Goal: Download file/media

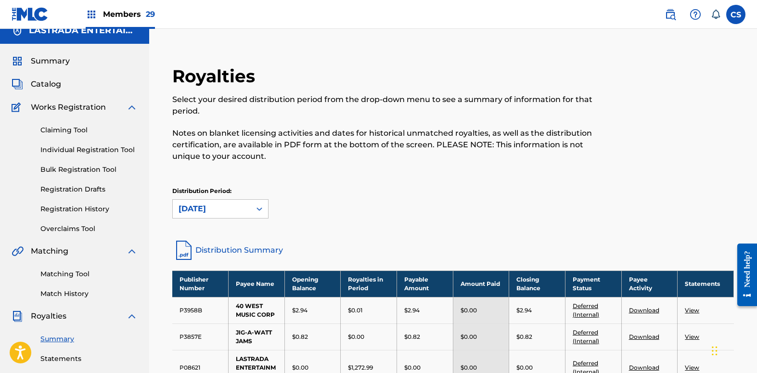
scroll to position [2, 0]
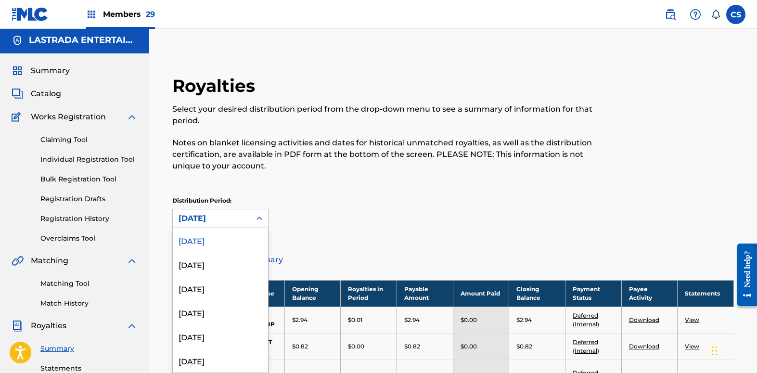
click at [260, 218] on icon at bounding box center [259, 219] width 10 height 10
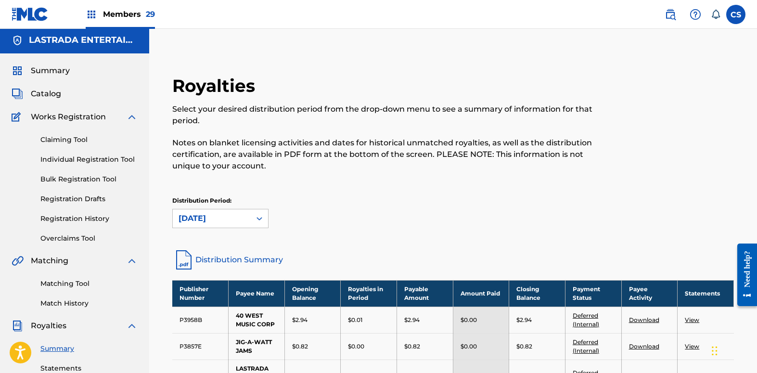
scroll to position [62, 0]
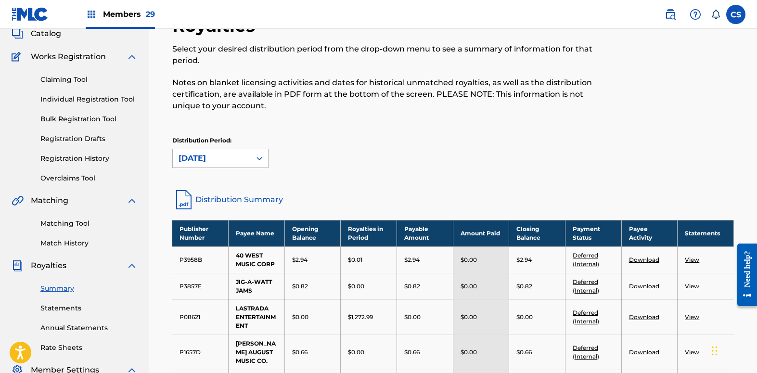
click at [259, 154] on icon at bounding box center [259, 158] width 10 height 10
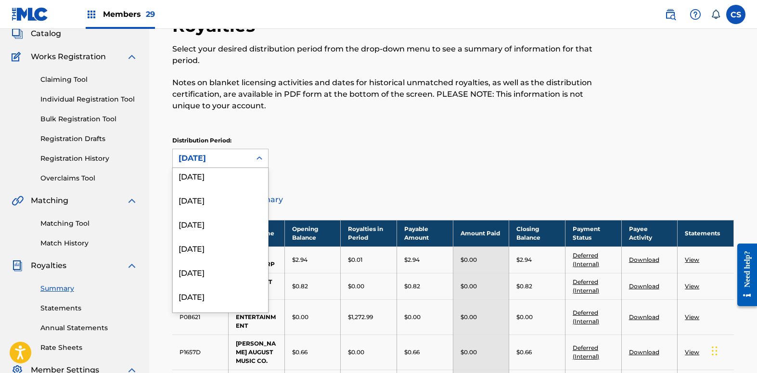
scroll to position [456, 0]
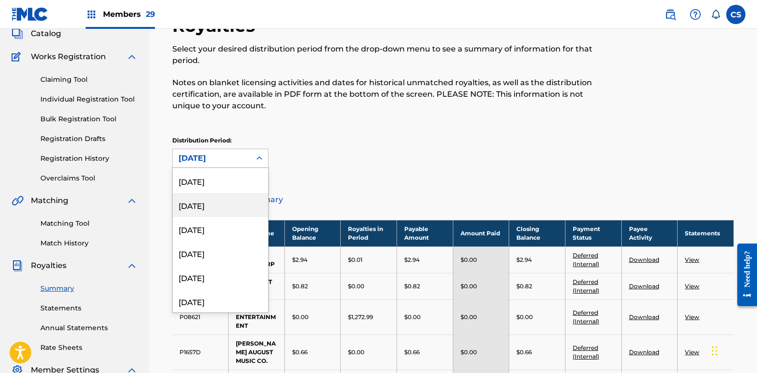
click at [240, 209] on div "[DATE]" at bounding box center [220, 205] width 95 height 24
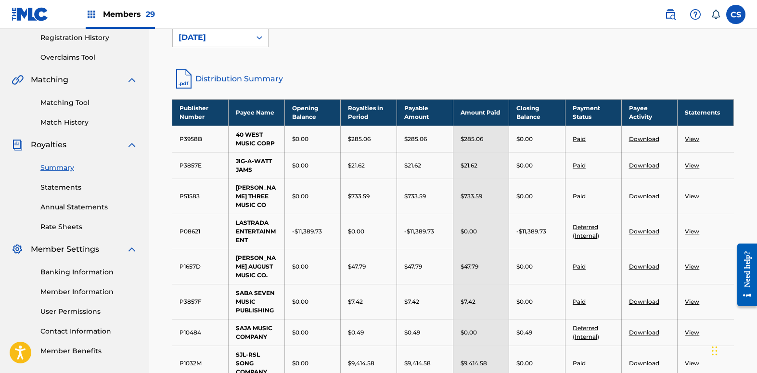
scroll to position [182, 0]
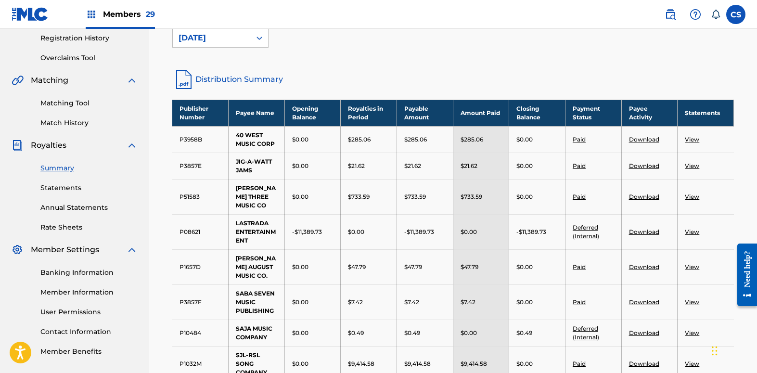
click at [695, 329] on link "View" at bounding box center [691, 332] width 14 height 7
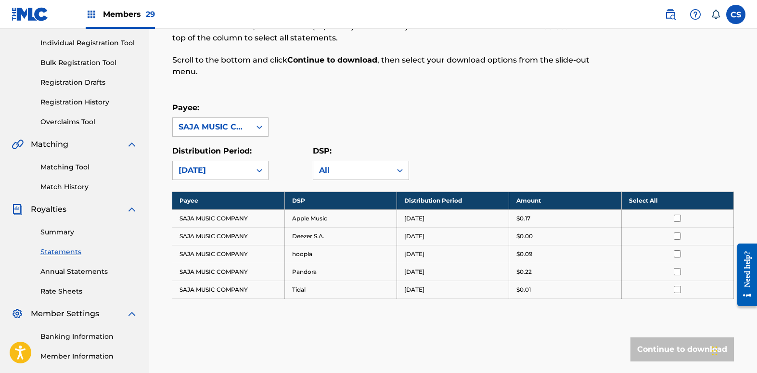
scroll to position [120, 0]
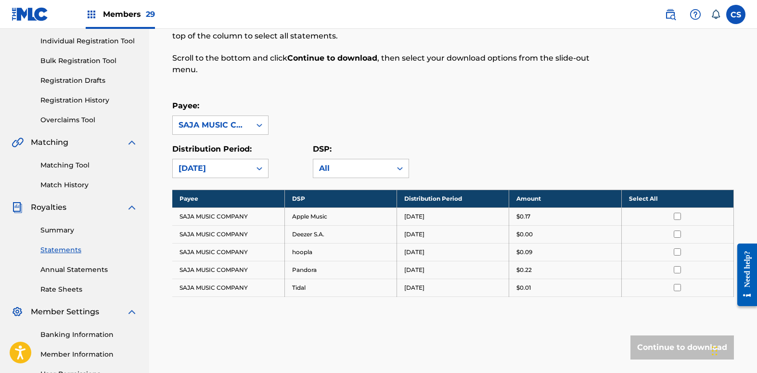
click at [640, 198] on th "Select All" at bounding box center [677, 199] width 112 height 18
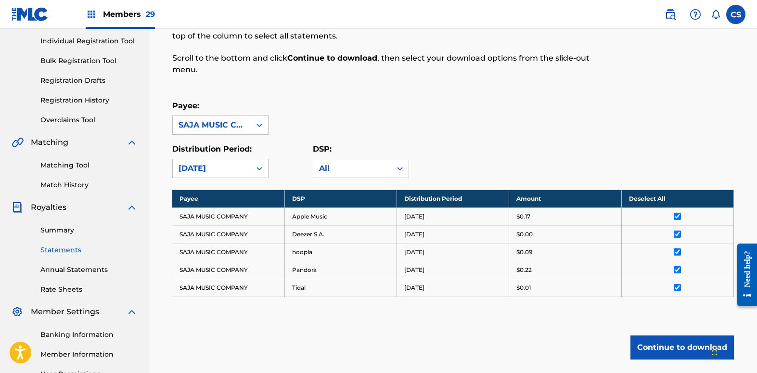
click at [651, 349] on button "Continue to download" at bounding box center [681, 347] width 103 height 24
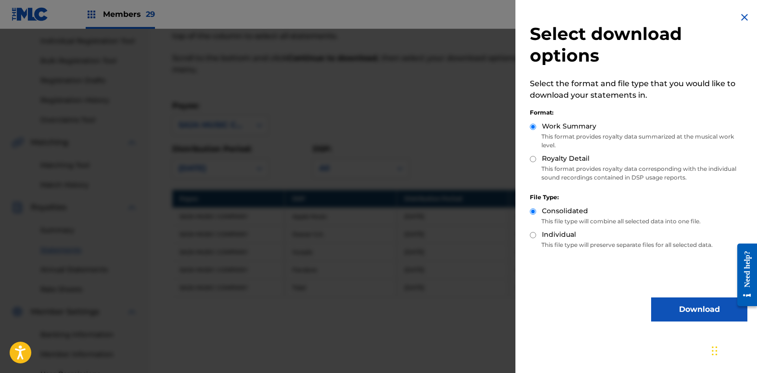
click at [532, 154] on div "Royalty Detail" at bounding box center [638, 158] width 217 height 11
click at [531, 159] on input "Royalty Detail" at bounding box center [533, 159] width 6 height 6
radio input "true"
click at [661, 314] on button "Download" at bounding box center [699, 309] width 96 height 24
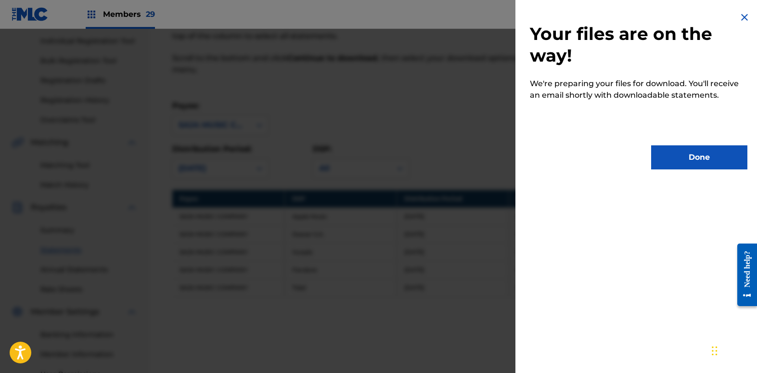
click at [675, 161] on button "Done" at bounding box center [699, 157] width 96 height 24
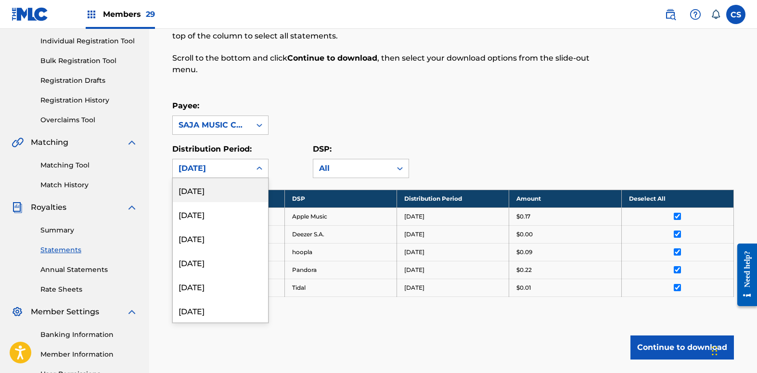
click at [261, 167] on icon at bounding box center [259, 169] width 10 height 10
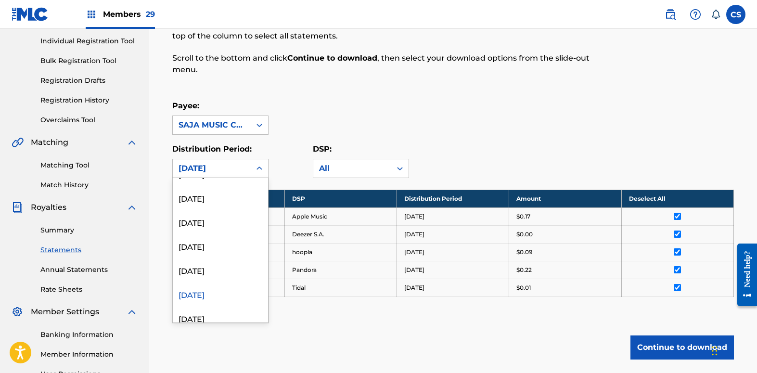
scroll to position [404, 0]
click at [242, 245] on div "[DATE]" at bounding box center [220, 243] width 95 height 24
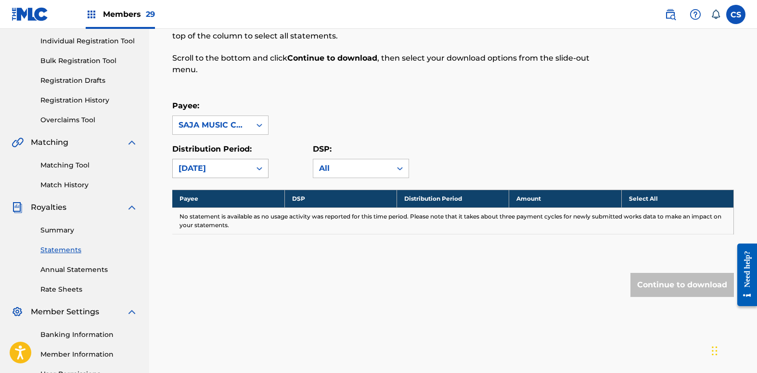
click at [261, 167] on icon at bounding box center [259, 168] width 6 height 3
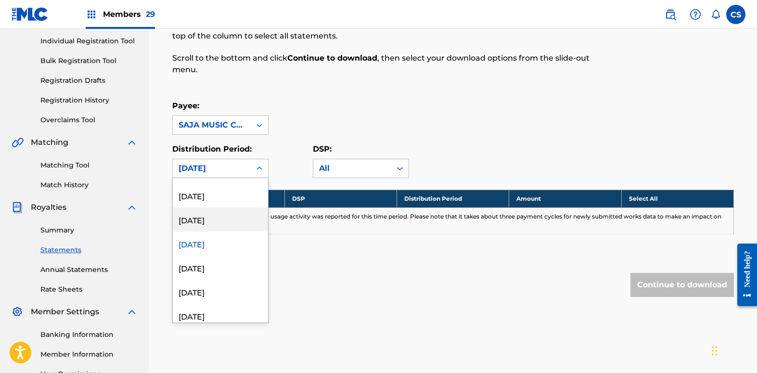
click at [233, 219] on div "[DATE]" at bounding box center [220, 219] width 95 height 24
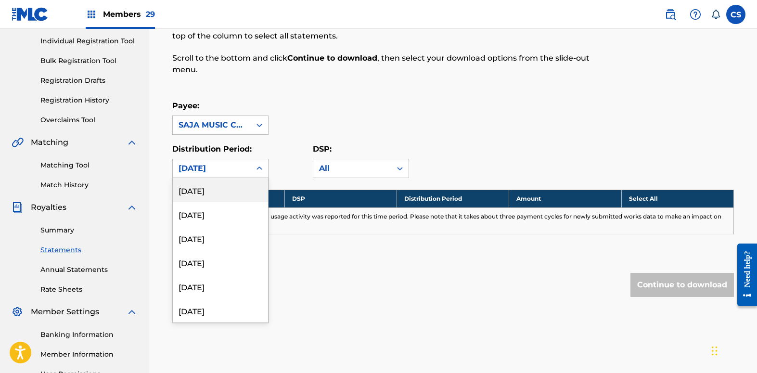
click at [261, 169] on icon at bounding box center [259, 169] width 10 height 10
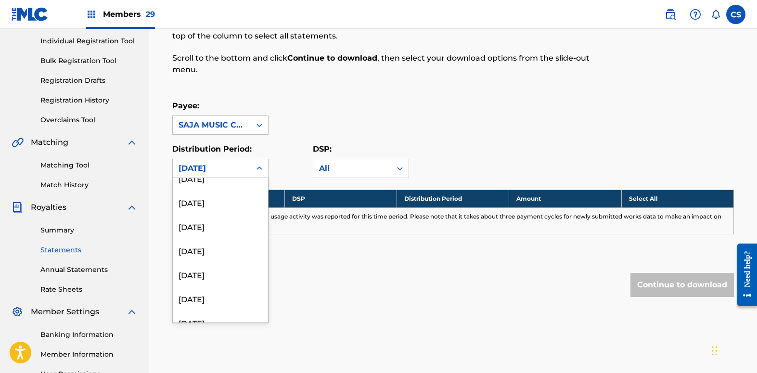
scroll to position [0, 0]
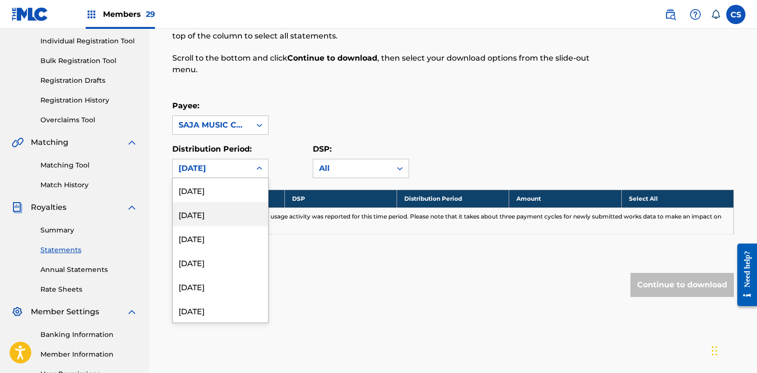
click at [67, 231] on link "Summary" at bounding box center [88, 230] width 97 height 10
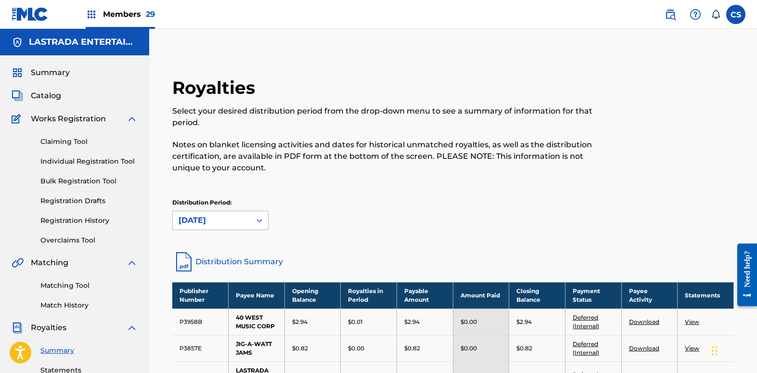
scroll to position [2, 0]
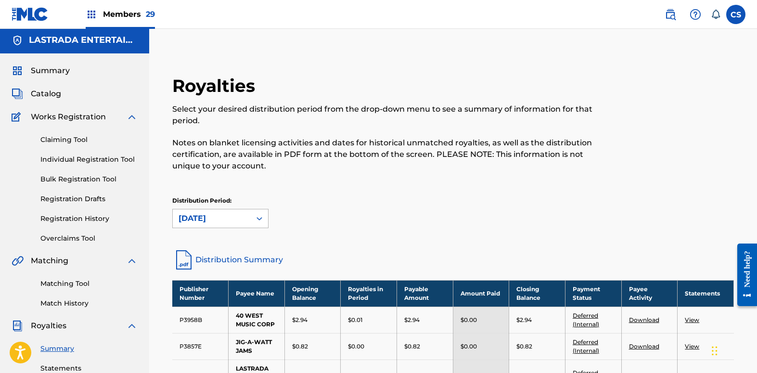
click at [256, 218] on icon at bounding box center [259, 219] width 10 height 10
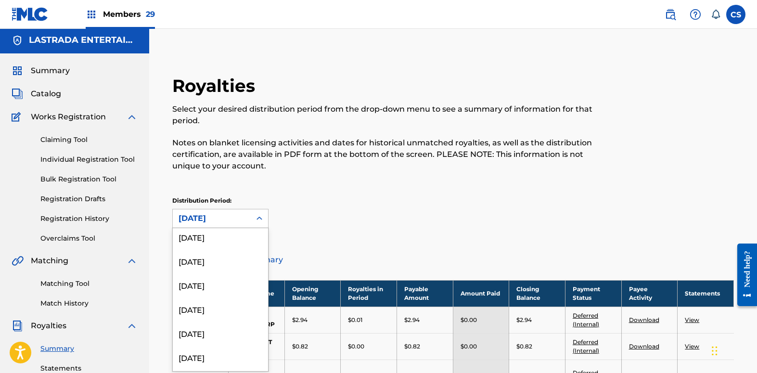
scroll to position [426, 0]
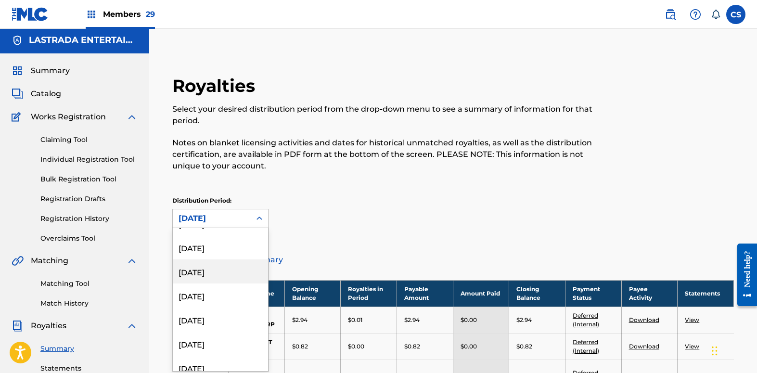
click at [236, 274] on div "[DATE]" at bounding box center [220, 271] width 95 height 24
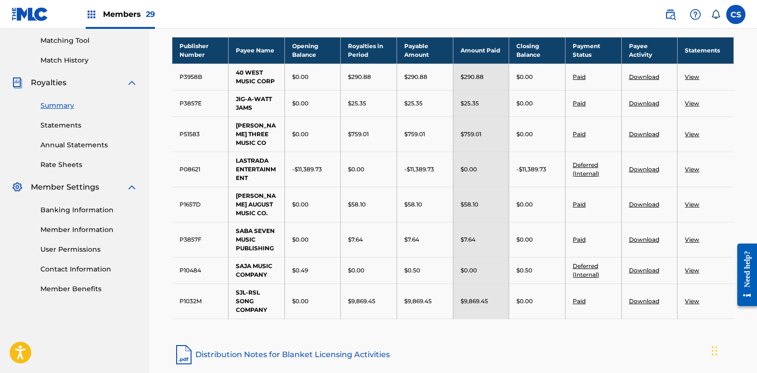
scroll to position [303, 0]
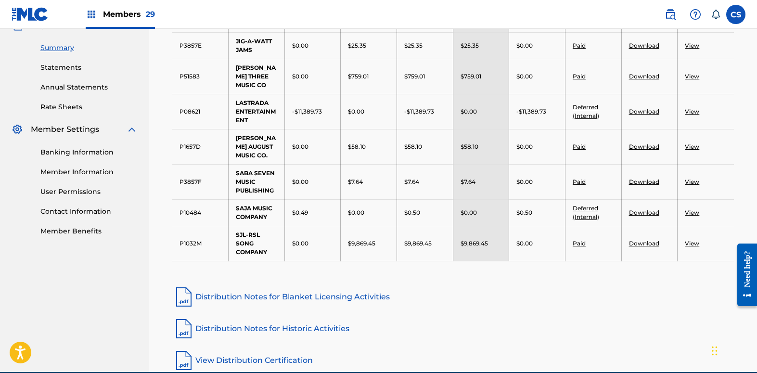
click at [636, 209] on link "Download" at bounding box center [644, 212] width 30 height 7
click at [697, 209] on link "View" at bounding box center [691, 212] width 14 height 7
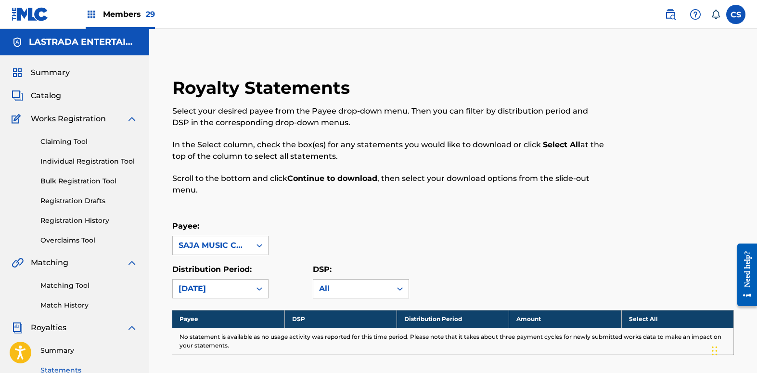
click at [64, 349] on link "Summary" at bounding box center [88, 350] width 97 height 10
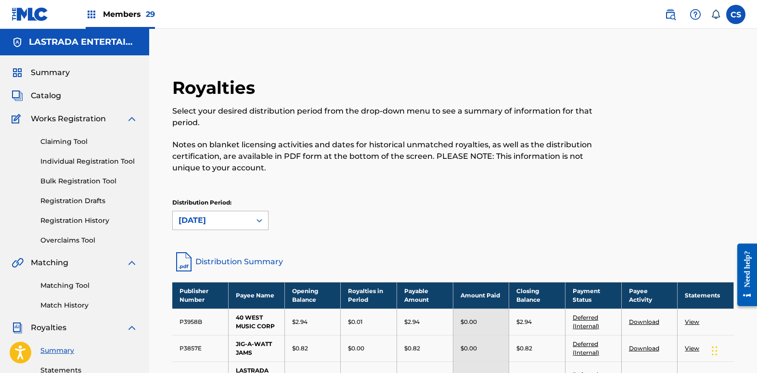
scroll to position [2, 0]
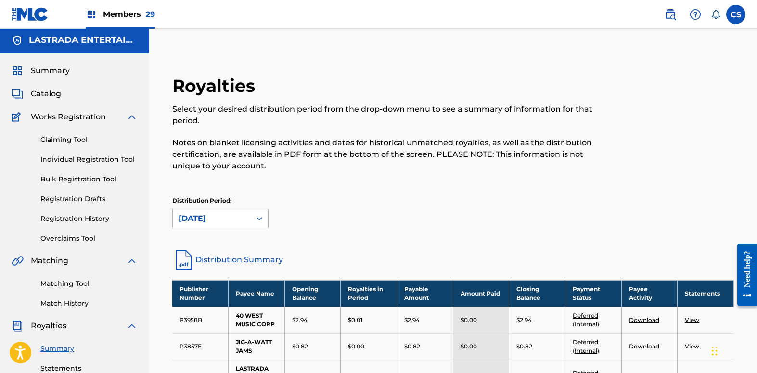
click at [258, 221] on icon at bounding box center [259, 219] width 10 height 10
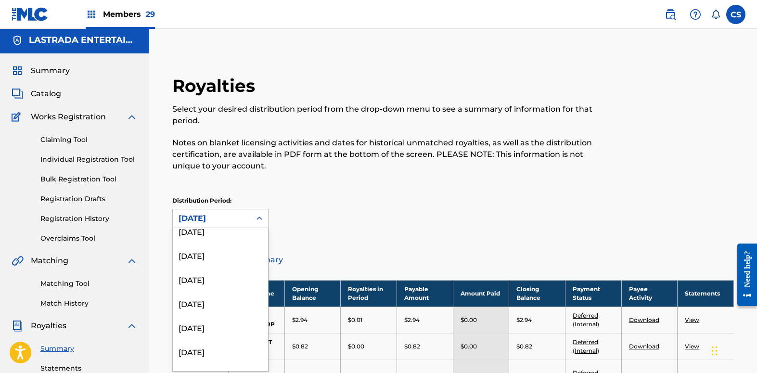
scroll to position [399, 0]
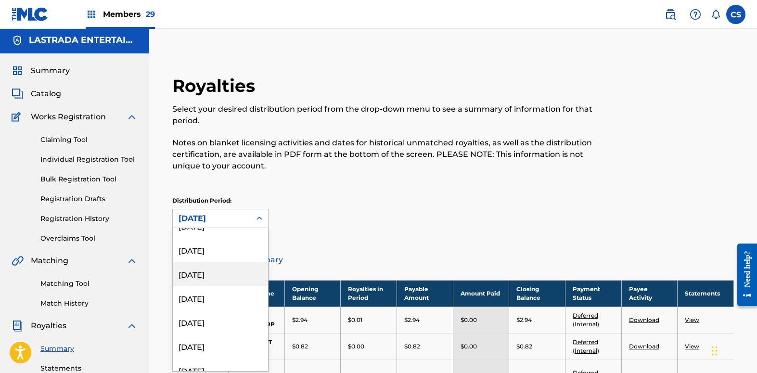
click at [232, 280] on div "[DATE]" at bounding box center [220, 274] width 95 height 24
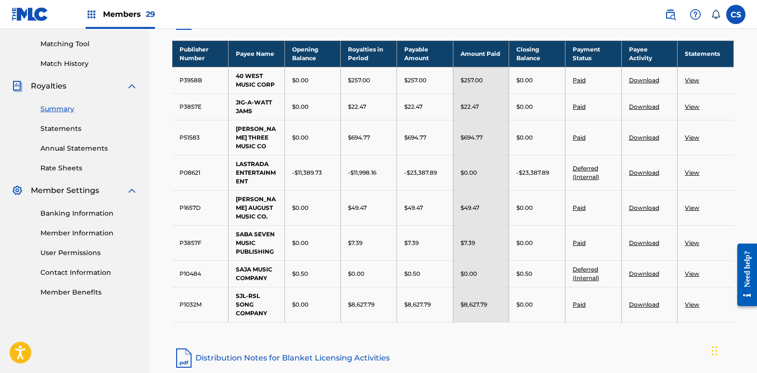
scroll to position [242, 0]
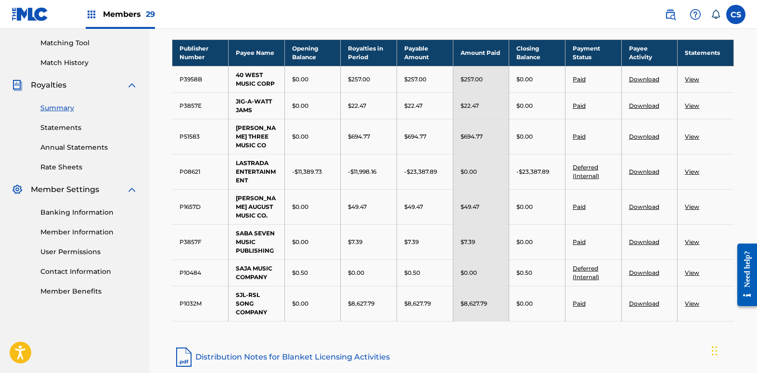
click at [691, 269] on link "View" at bounding box center [691, 272] width 14 height 7
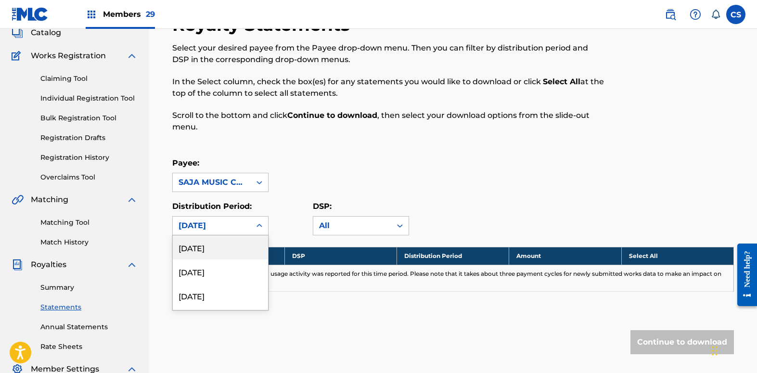
click at [260, 235] on div "53 results available. Use Up and Down to choose options, press Enter to select …" at bounding box center [220, 225] width 96 height 19
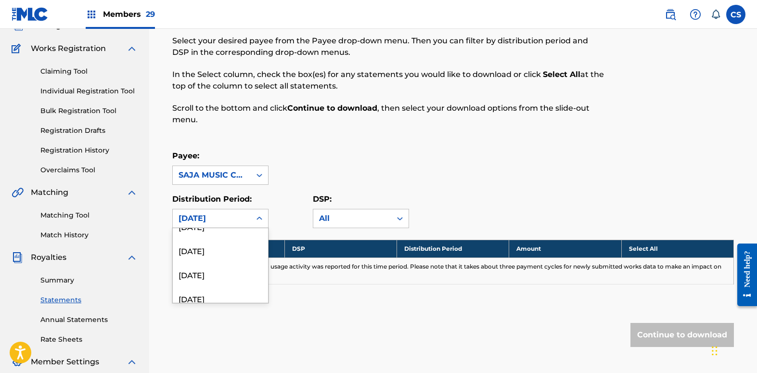
scroll to position [1200, 0]
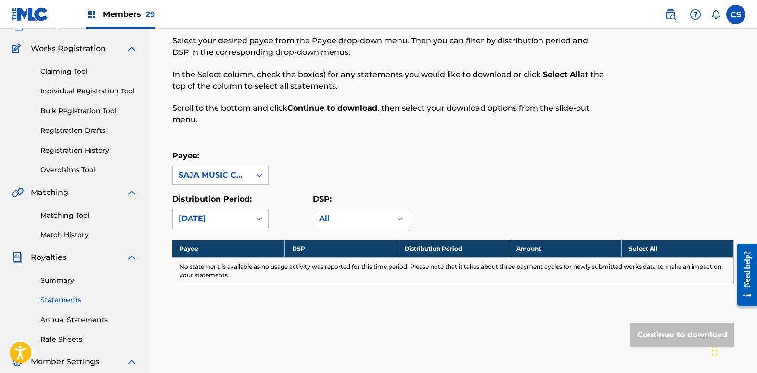
click at [59, 279] on link "Summary" at bounding box center [88, 280] width 97 height 10
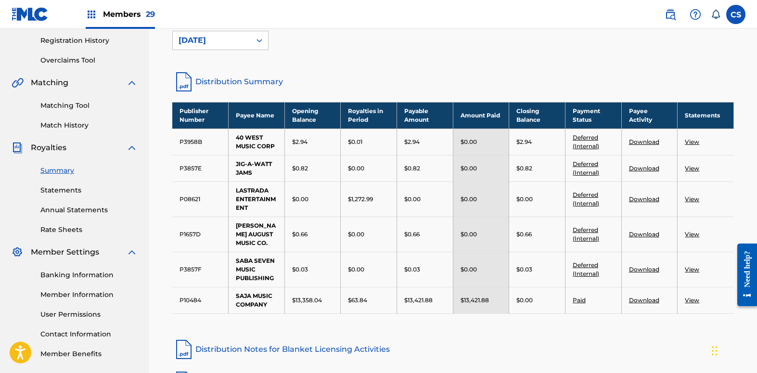
scroll to position [180, 0]
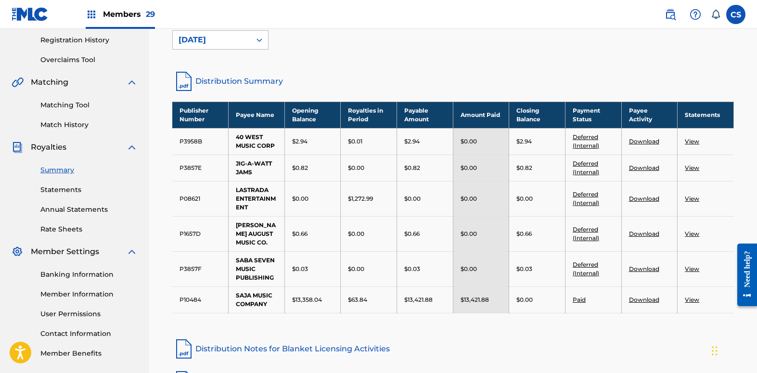
click at [261, 38] on icon at bounding box center [259, 40] width 10 height 10
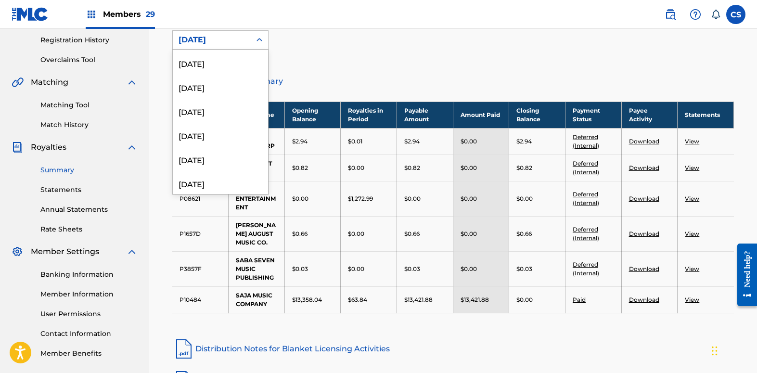
scroll to position [341, 0]
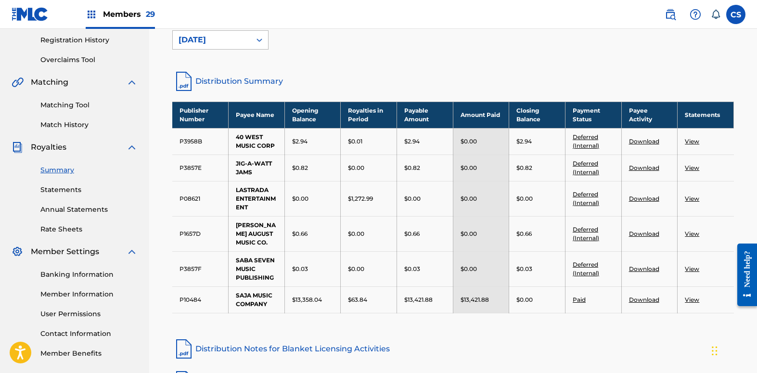
click at [260, 38] on icon at bounding box center [259, 40] width 10 height 10
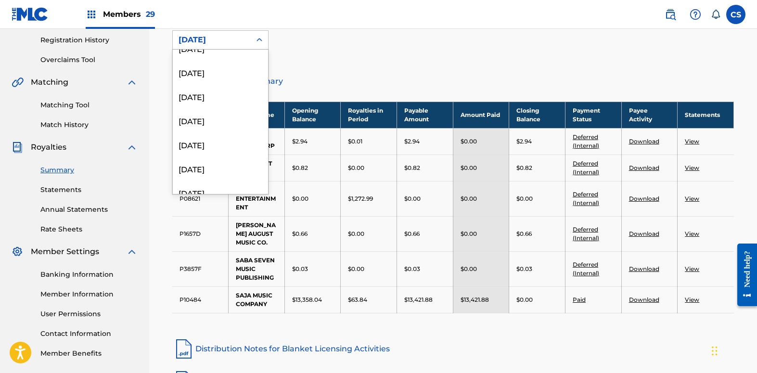
scroll to position [404, 0]
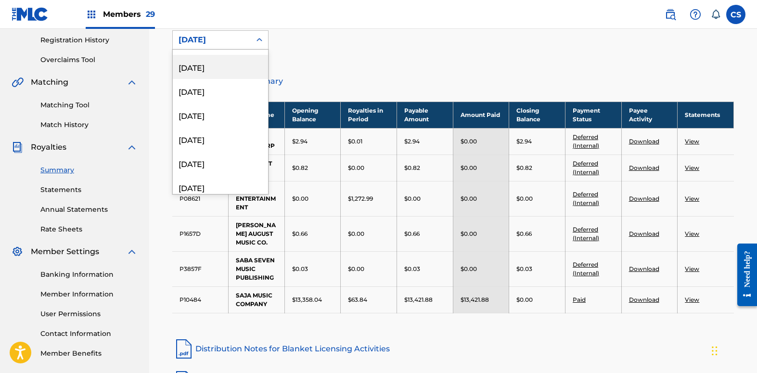
click at [228, 64] on div "[DATE]" at bounding box center [220, 67] width 95 height 24
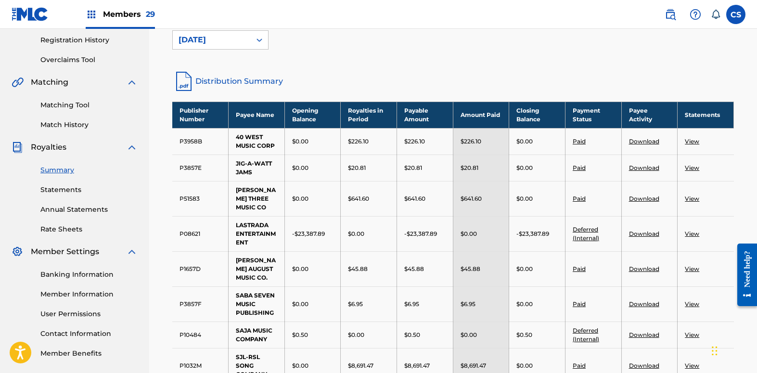
click at [692, 331] on link "View" at bounding box center [691, 334] width 14 height 7
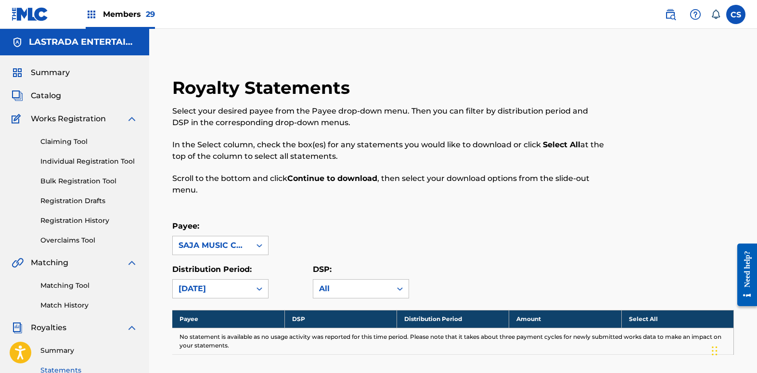
click at [68, 353] on link "Summary" at bounding box center [88, 350] width 97 height 10
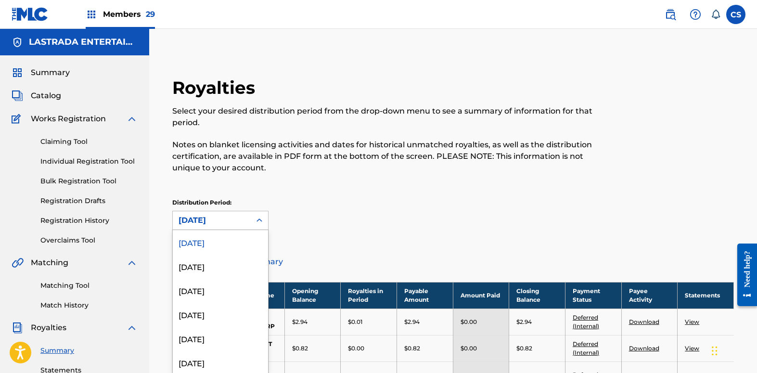
scroll to position [2, 0]
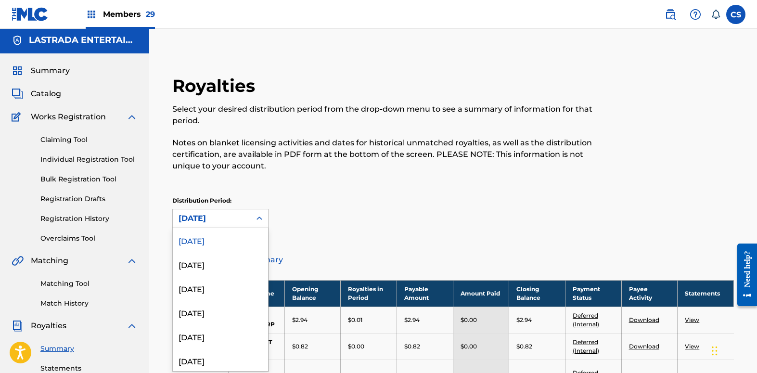
click at [255, 220] on icon at bounding box center [259, 219] width 10 height 10
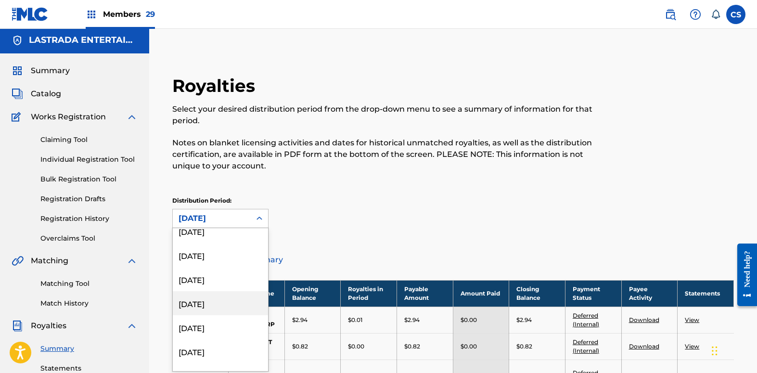
click at [233, 298] on div "[DATE]" at bounding box center [220, 303] width 95 height 24
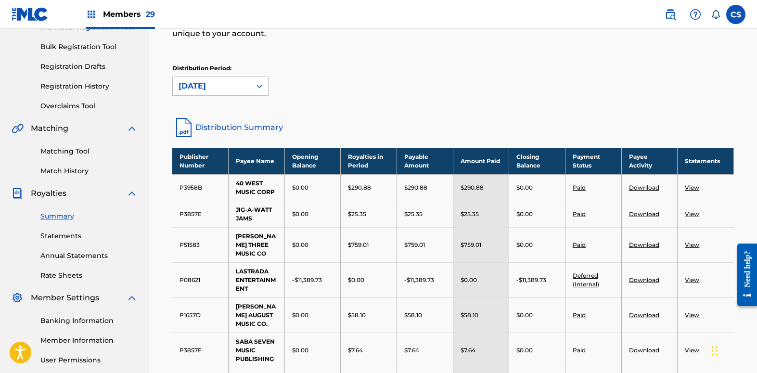
scroll to position [122, 0]
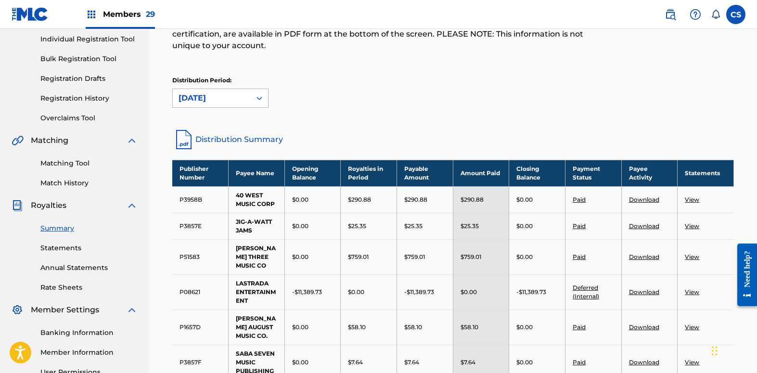
click at [263, 92] on div at bounding box center [259, 97] width 17 height 17
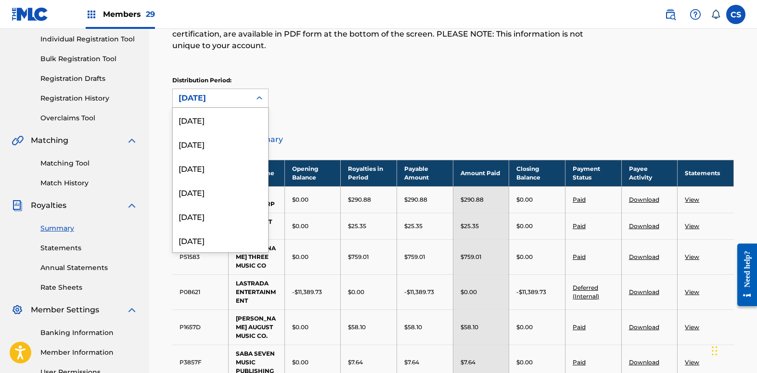
scroll to position [345, 0]
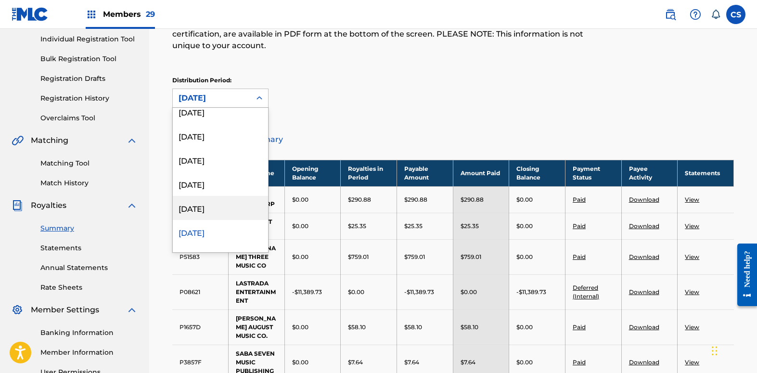
click at [217, 202] on div "[DATE]" at bounding box center [220, 208] width 95 height 24
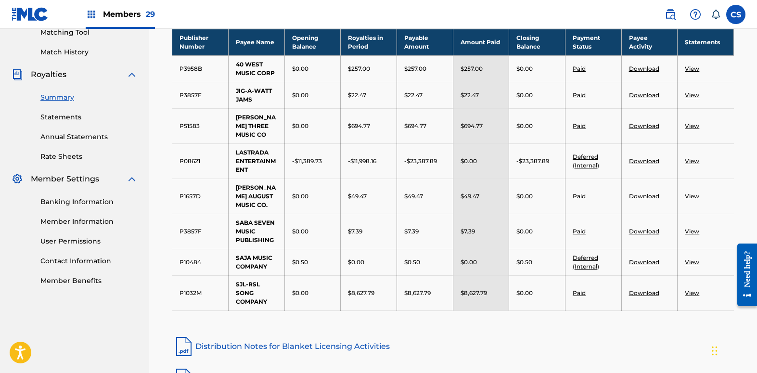
scroll to position [182, 0]
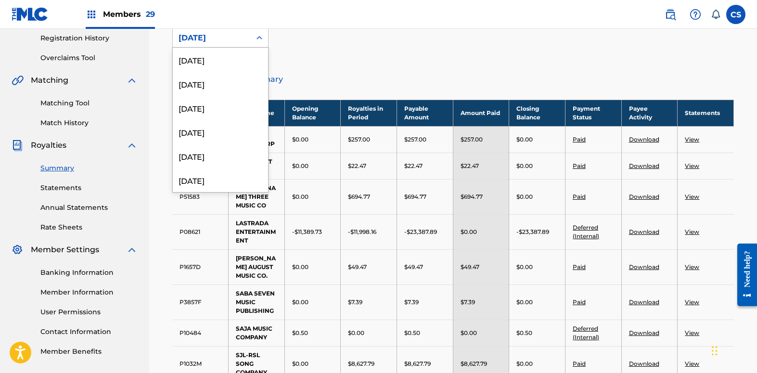
click at [256, 38] on icon at bounding box center [259, 38] width 10 height 10
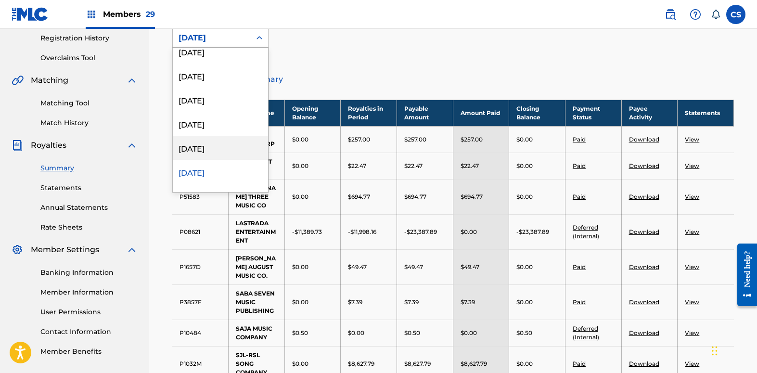
click at [232, 155] on div "[DATE]" at bounding box center [220, 148] width 95 height 24
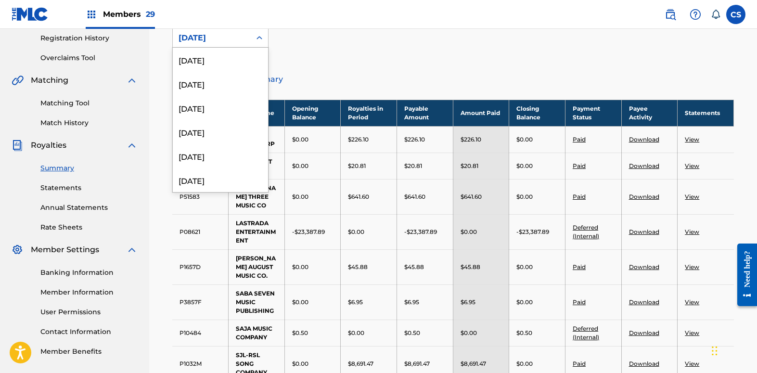
click at [241, 38] on div "[DATE]" at bounding box center [211, 38] width 66 height 12
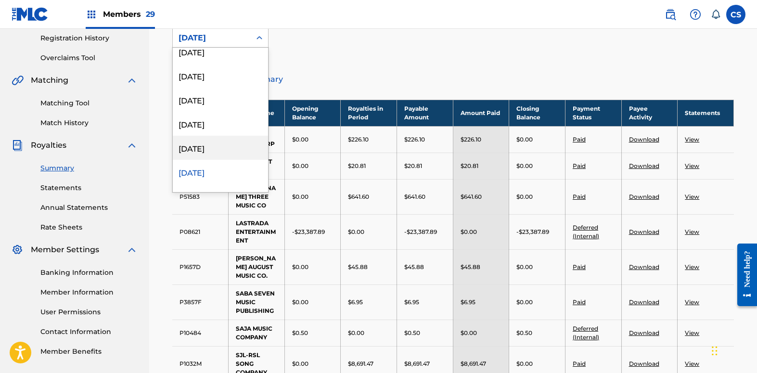
click at [233, 146] on div "[DATE]" at bounding box center [220, 148] width 95 height 24
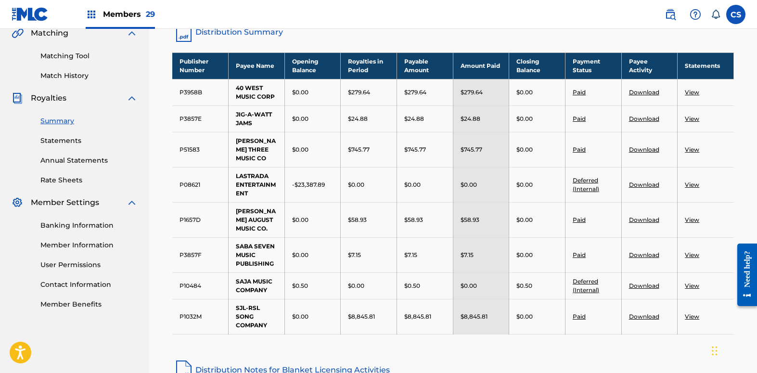
scroll to position [242, 0]
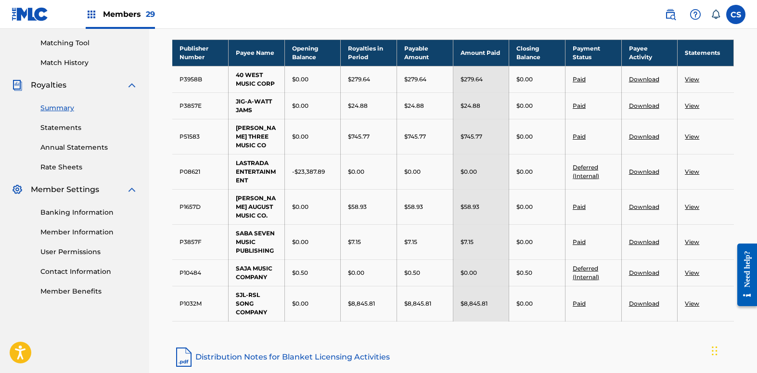
click at [687, 269] on link "View" at bounding box center [691, 272] width 14 height 7
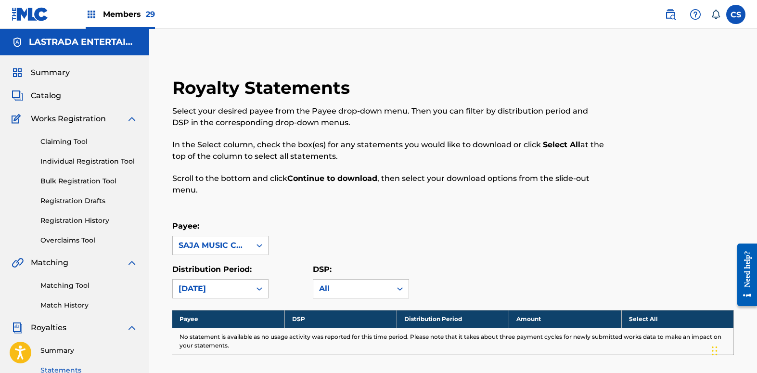
click at [61, 347] on link "Summary" at bounding box center [88, 350] width 97 height 10
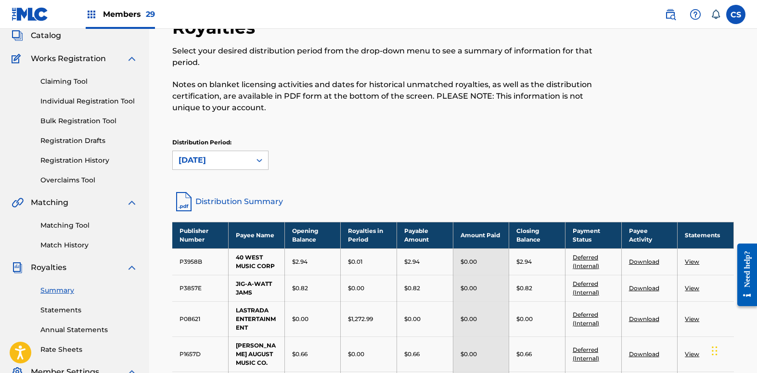
scroll to position [120, 0]
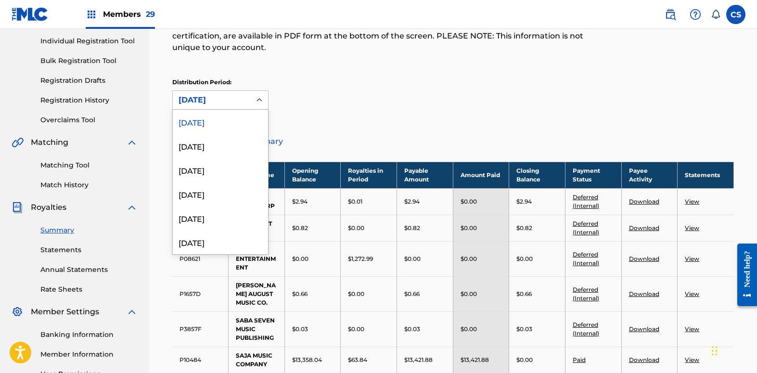
click at [257, 96] on icon at bounding box center [259, 100] width 10 height 10
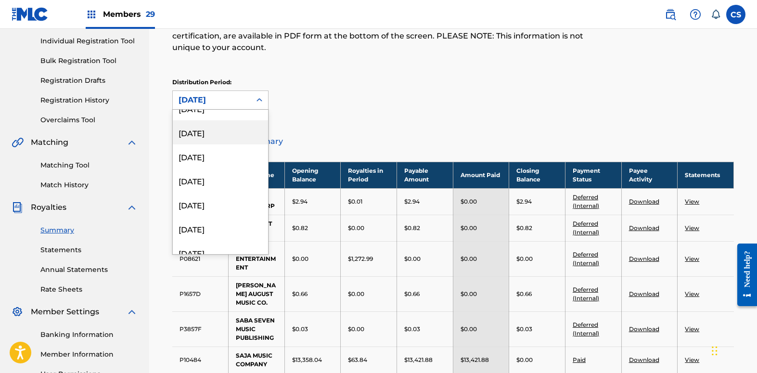
click at [237, 129] on div "[DATE]" at bounding box center [220, 132] width 95 height 24
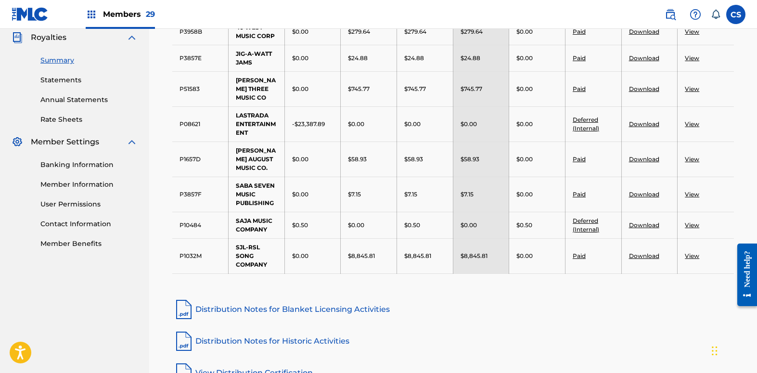
scroll to position [301, 0]
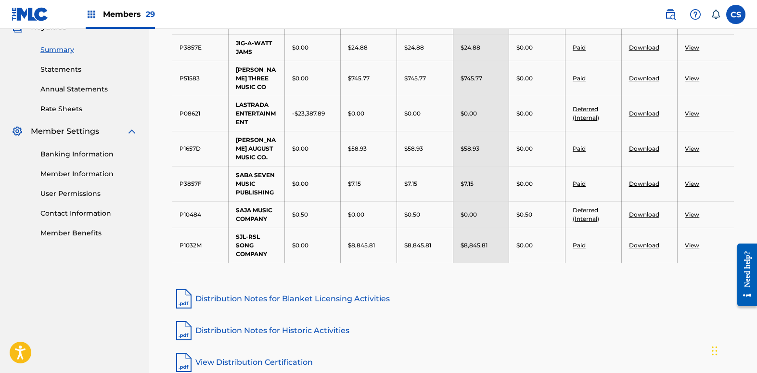
click at [39, 298] on nav "LASTRADA ENTERTAINMENT CO LTD Summary Catalog Works Registration Claiming Tool …" at bounding box center [74, 50] width 149 height 645
click at [695, 211] on link "View" at bounding box center [691, 214] width 14 height 7
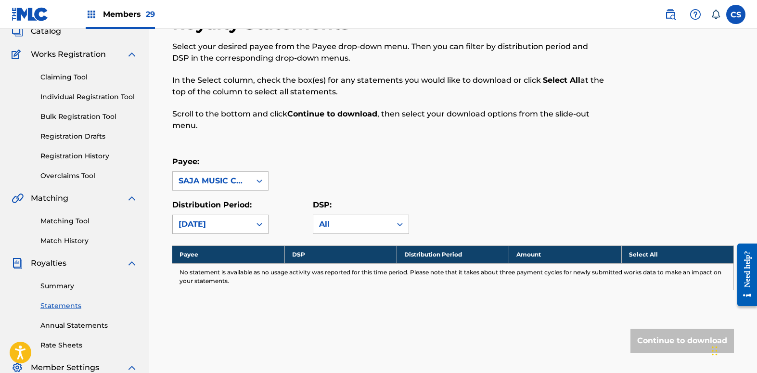
click at [257, 234] on div "[DATE]" at bounding box center [220, 224] width 96 height 19
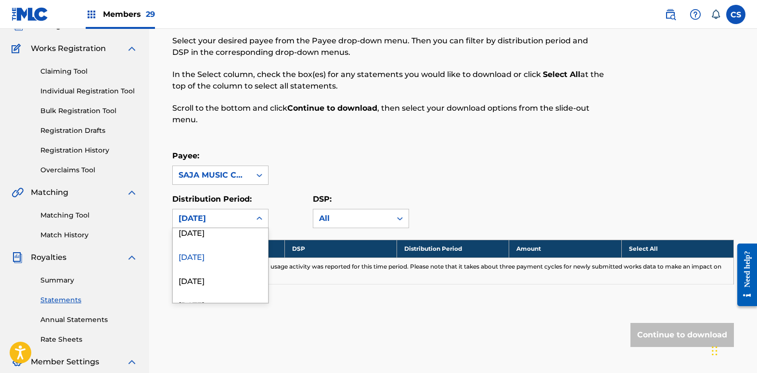
scroll to position [358, 0]
click at [193, 242] on div "[DATE]" at bounding box center [220, 242] width 95 height 24
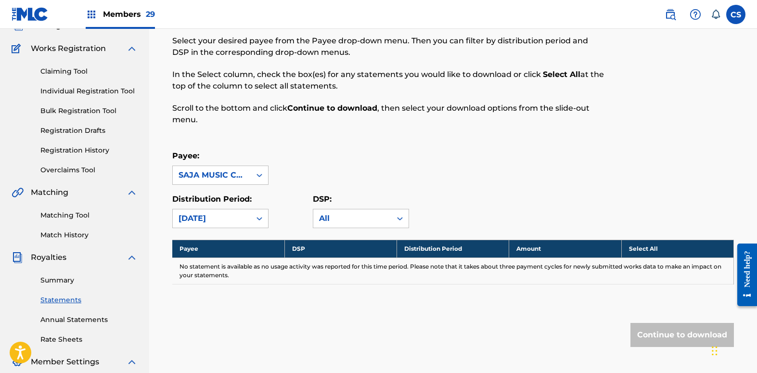
click at [64, 279] on link "Summary" at bounding box center [88, 280] width 97 height 10
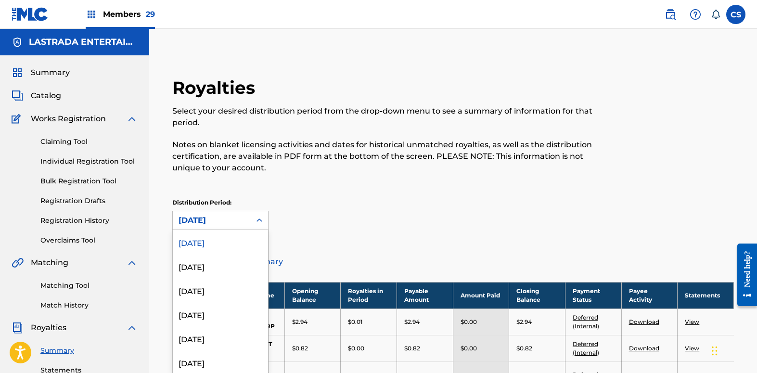
scroll to position [2, 0]
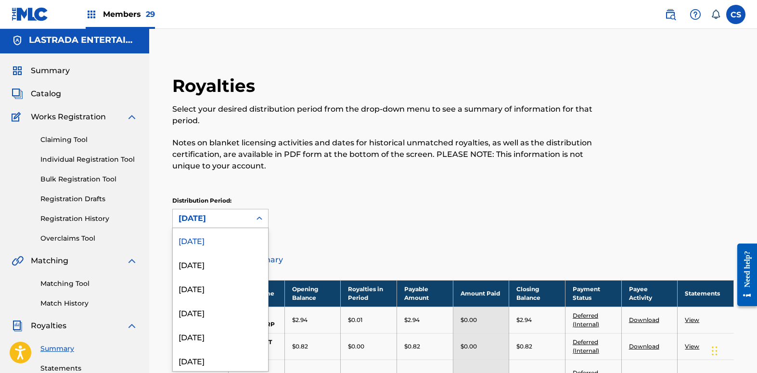
click at [259, 219] on icon at bounding box center [259, 219] width 10 height 10
click at [205, 270] on div "[DATE]" at bounding box center [220, 266] width 95 height 24
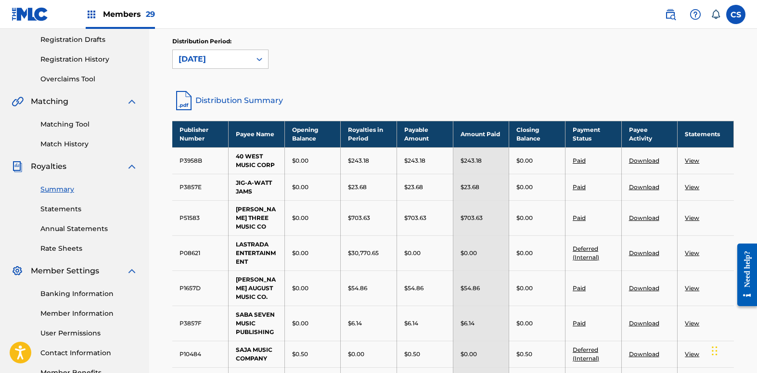
scroll to position [182, 0]
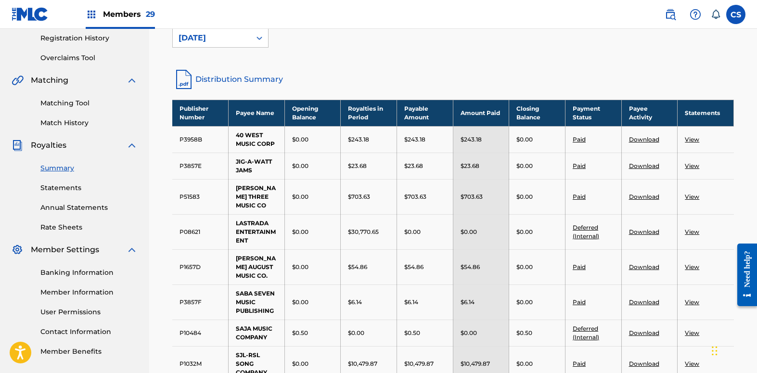
click at [516, 55] on div "Distribution Period: [DATE]" at bounding box center [452, 36] width 561 height 40
click at [691, 329] on link "View" at bounding box center [691, 332] width 14 height 7
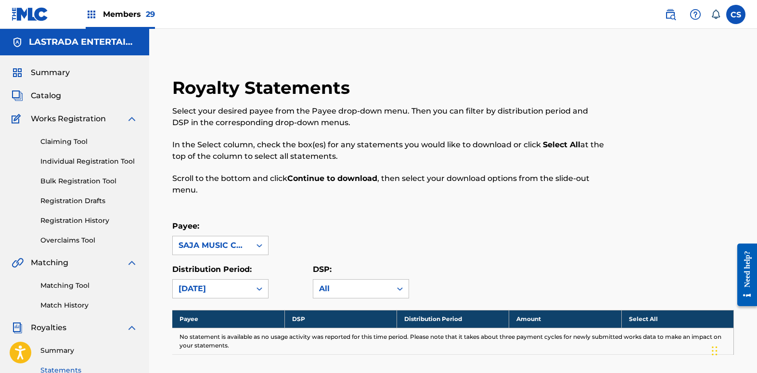
click at [61, 350] on link "Summary" at bounding box center [88, 350] width 97 height 10
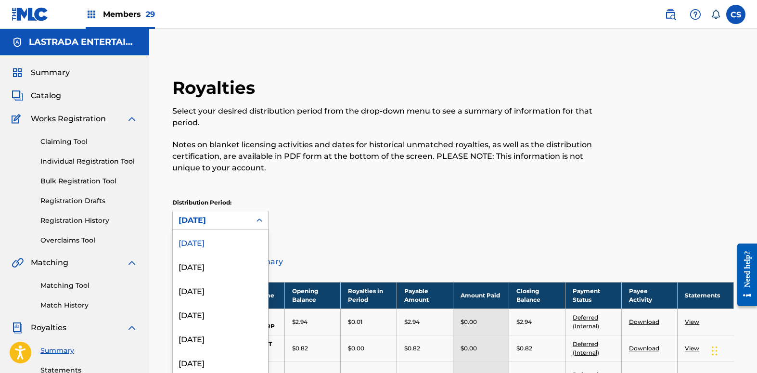
scroll to position [2, 0]
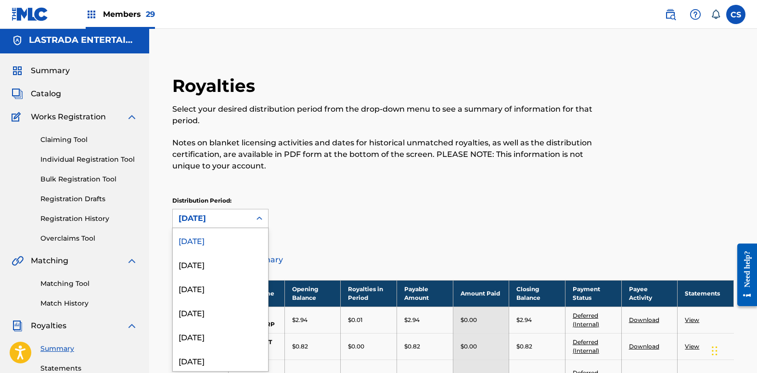
click at [256, 222] on icon at bounding box center [259, 219] width 10 height 10
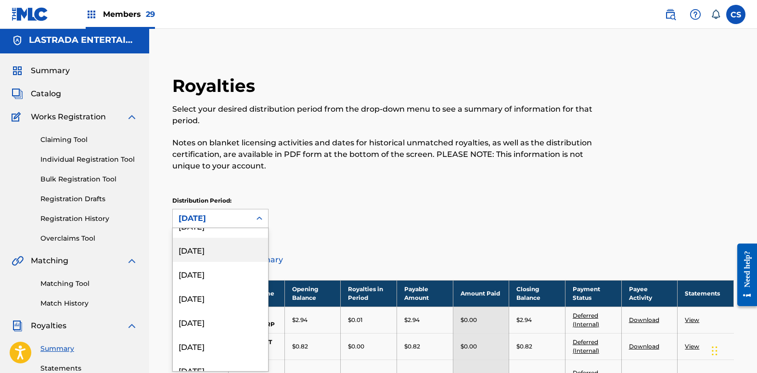
click at [228, 253] on div "[DATE]" at bounding box center [220, 250] width 95 height 24
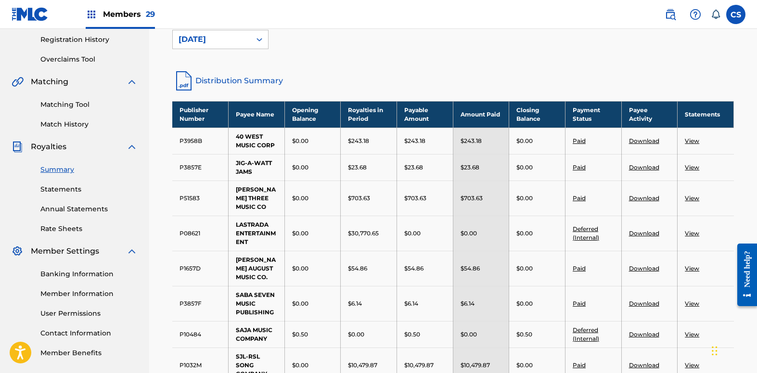
scroll to position [182, 0]
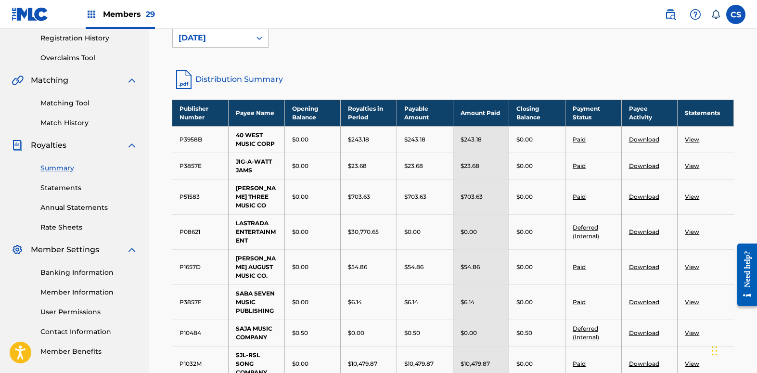
click at [504, 48] on div "Distribution Period: [DATE]" at bounding box center [452, 36] width 561 height 40
click at [693, 329] on link "View" at bounding box center [691, 332] width 14 height 7
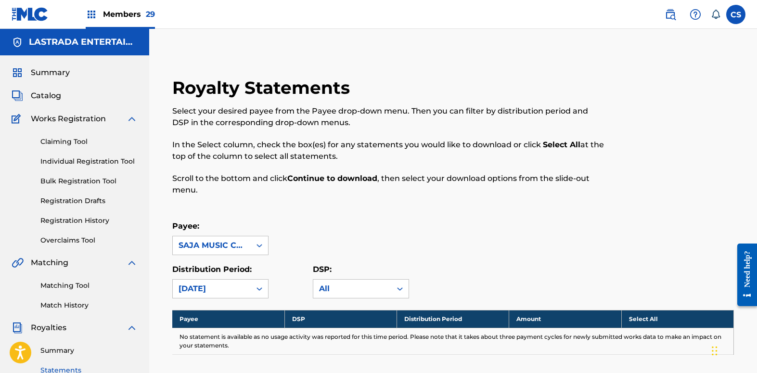
click at [57, 348] on link "Summary" at bounding box center [88, 350] width 97 height 10
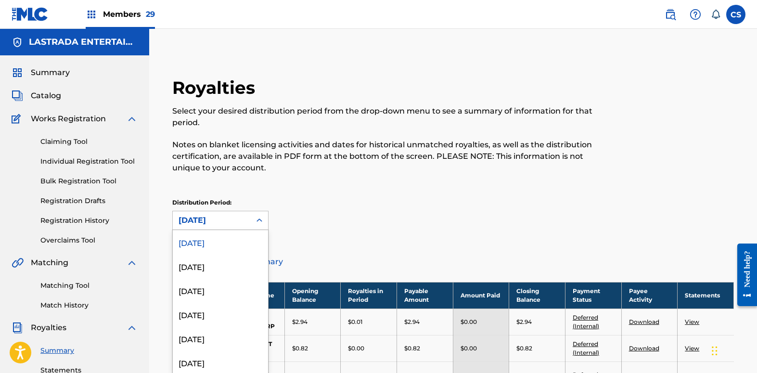
scroll to position [2, 0]
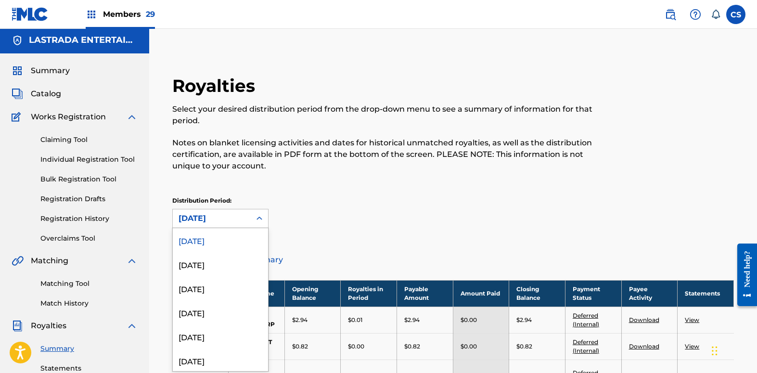
click at [260, 223] on icon at bounding box center [259, 219] width 10 height 10
click at [208, 260] on div "[DATE]" at bounding box center [220, 260] width 95 height 24
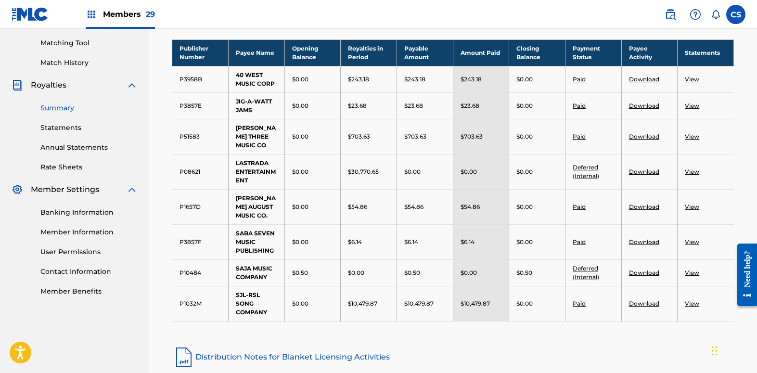
scroll to position [122, 0]
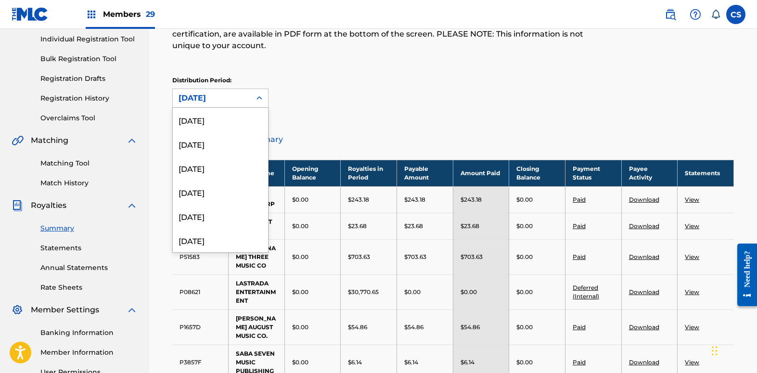
click at [261, 96] on icon at bounding box center [259, 98] width 10 height 10
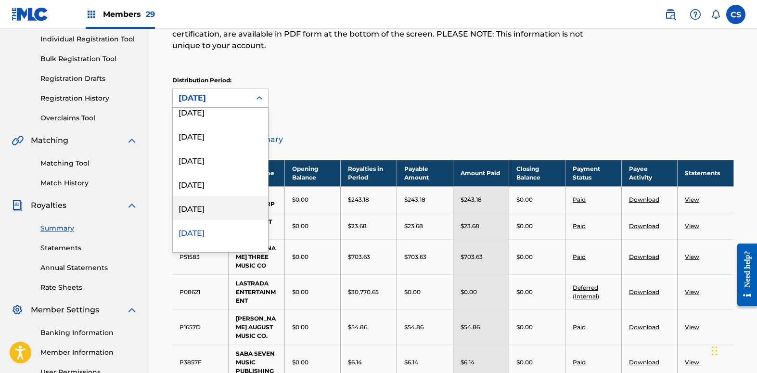
click at [223, 210] on div "[DATE]" at bounding box center [220, 208] width 95 height 24
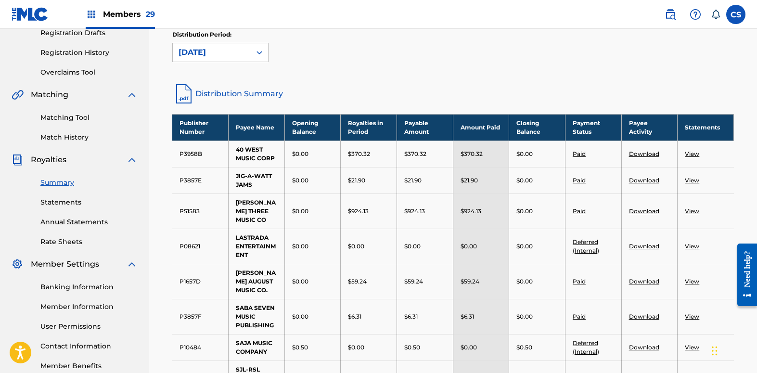
scroll to position [242, 0]
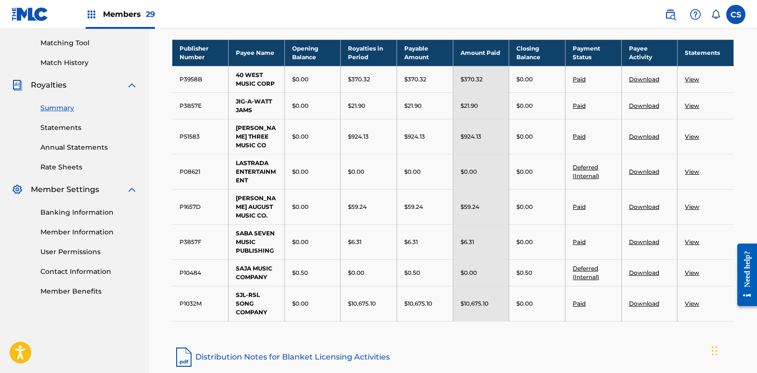
click at [691, 269] on link "View" at bounding box center [691, 272] width 14 height 7
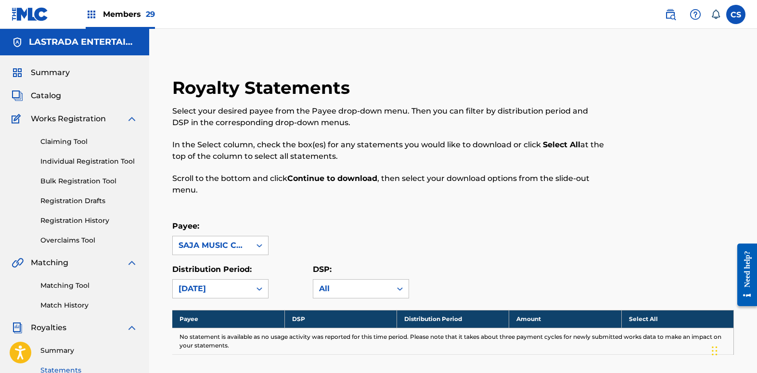
click at [59, 353] on link "Summary" at bounding box center [88, 350] width 97 height 10
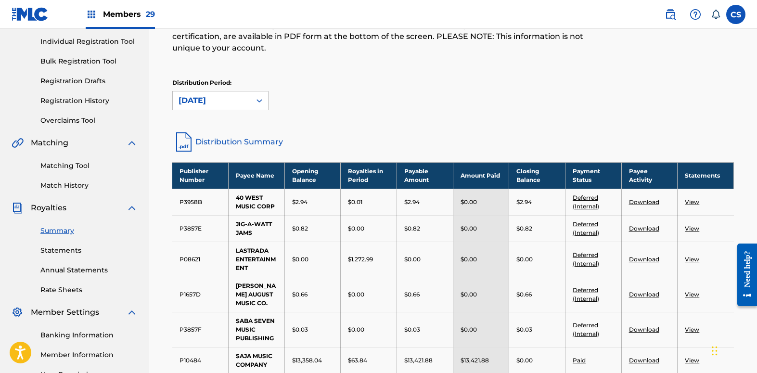
scroll to position [180, 0]
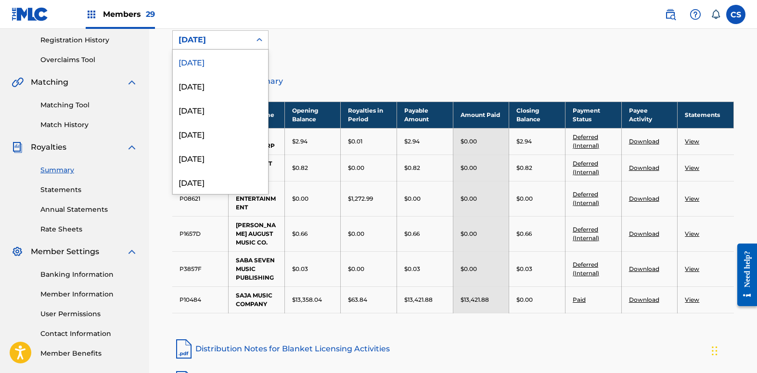
click at [261, 37] on icon at bounding box center [259, 40] width 10 height 10
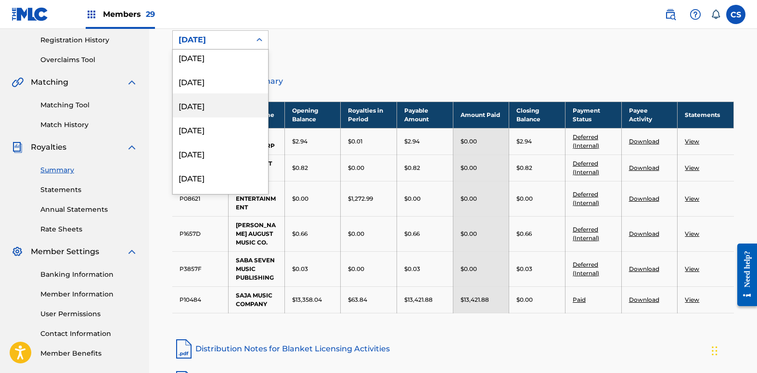
click at [212, 109] on div "[DATE]" at bounding box center [220, 105] width 95 height 24
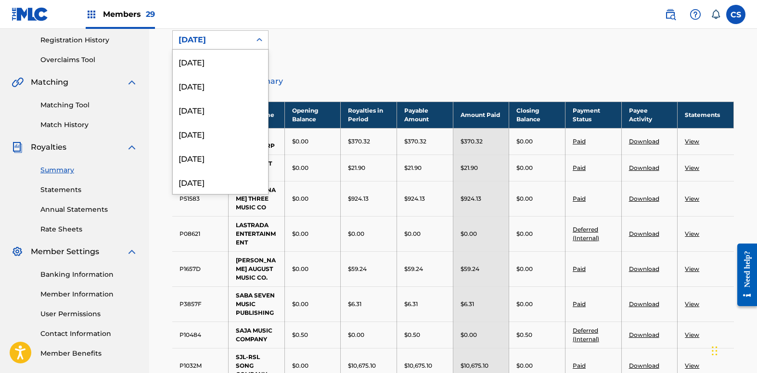
click at [259, 42] on icon at bounding box center [259, 40] width 10 height 10
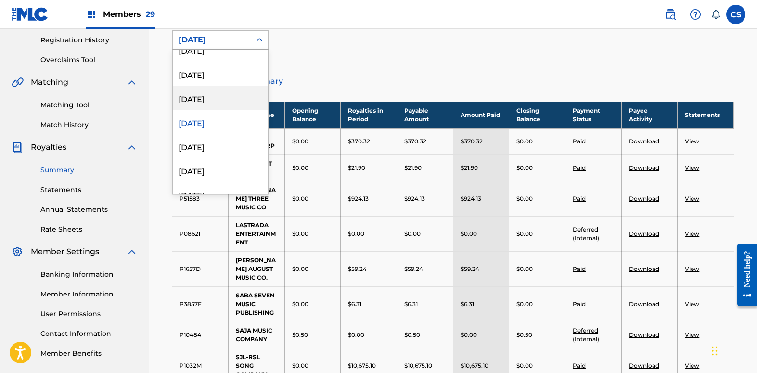
click at [221, 101] on div "[DATE]" at bounding box center [220, 98] width 95 height 24
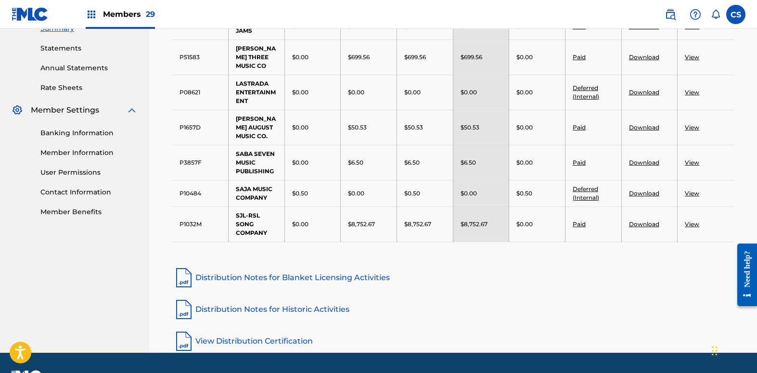
scroll to position [339, 0]
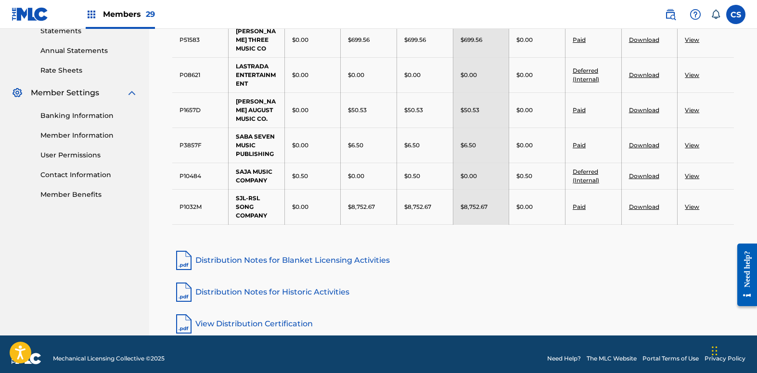
click at [690, 172] on link "View" at bounding box center [691, 175] width 14 height 7
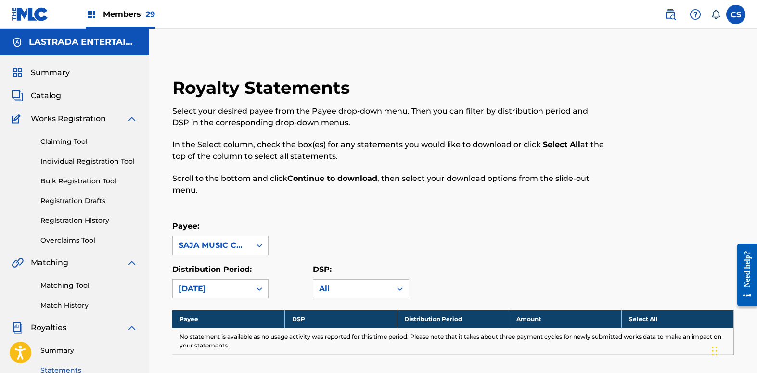
click at [60, 348] on link "Summary" at bounding box center [88, 350] width 97 height 10
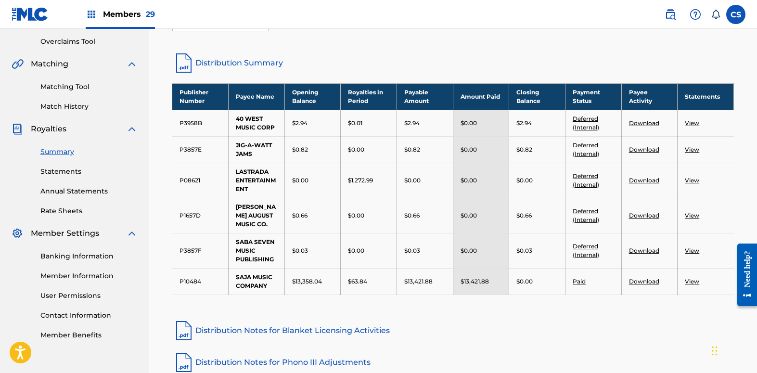
scroll to position [180, 0]
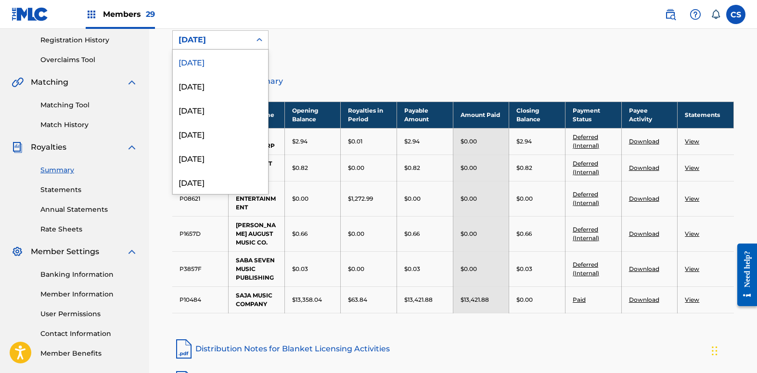
click at [257, 37] on icon at bounding box center [259, 40] width 10 height 10
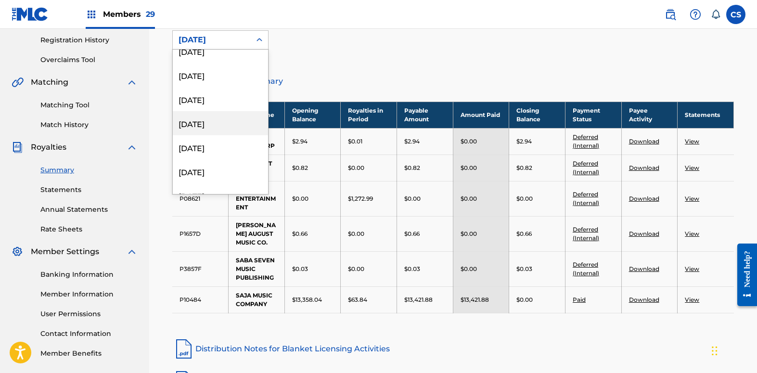
click at [213, 124] on div "[DATE]" at bounding box center [220, 123] width 95 height 24
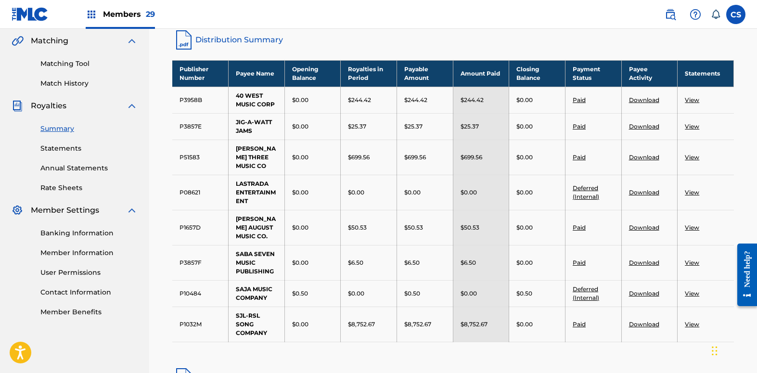
scroll to position [240, 0]
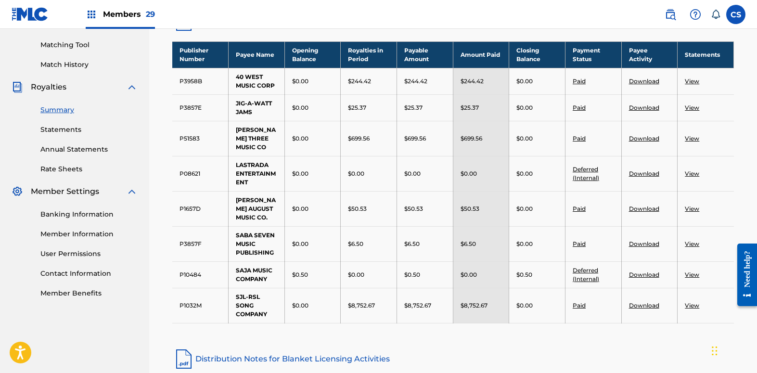
click at [158, 269] on div "Royalties Select your desired distribution period from the drop-down menu to se…" at bounding box center [452, 122] width 607 height 621
click at [693, 271] on link "View" at bounding box center [691, 274] width 14 height 7
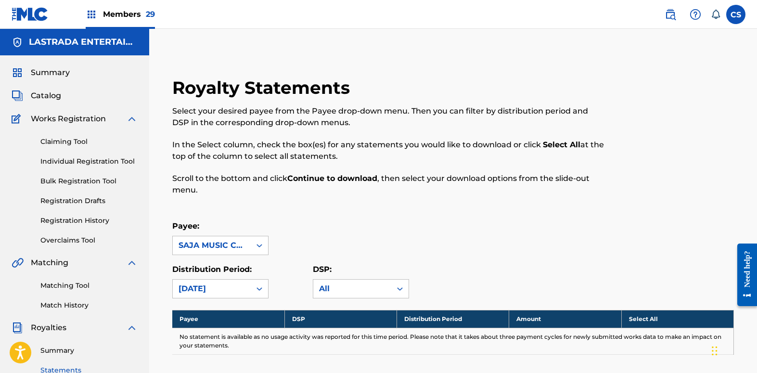
click at [64, 350] on link "Summary" at bounding box center [88, 350] width 97 height 10
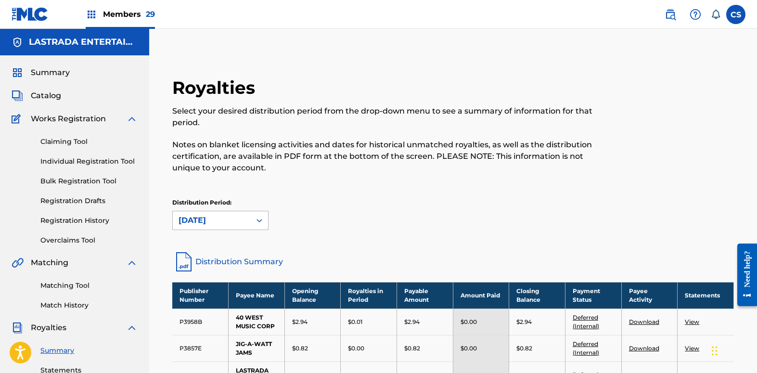
scroll to position [2, 0]
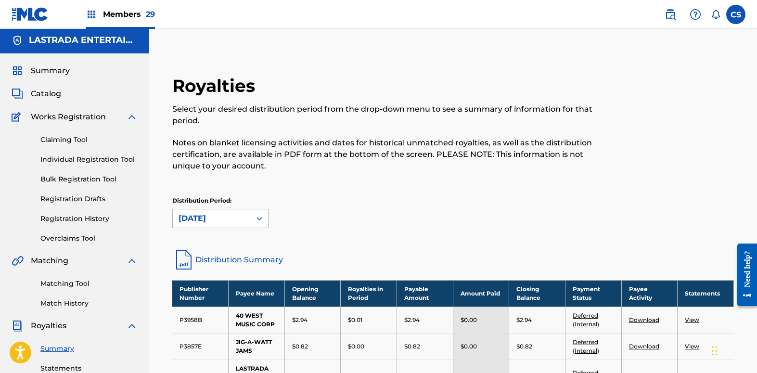
click at [255, 219] on icon at bounding box center [259, 219] width 10 height 10
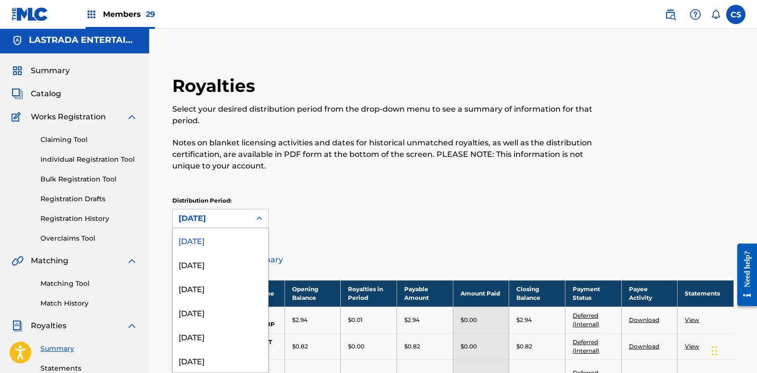
click at [259, 220] on icon at bounding box center [259, 219] width 10 height 10
click at [238, 288] on div "[DATE]" at bounding box center [220, 288] width 95 height 24
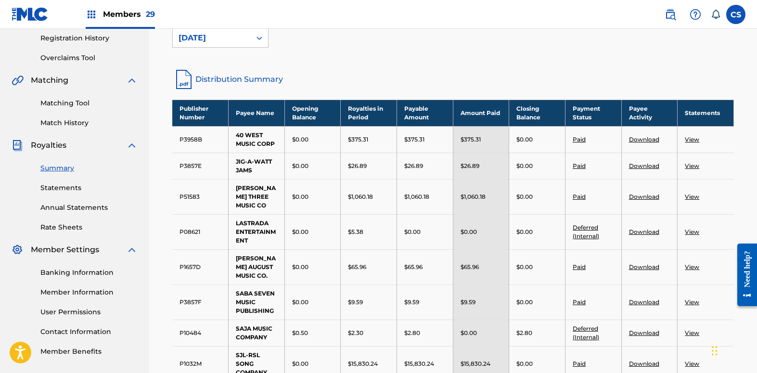
scroll to position [242, 0]
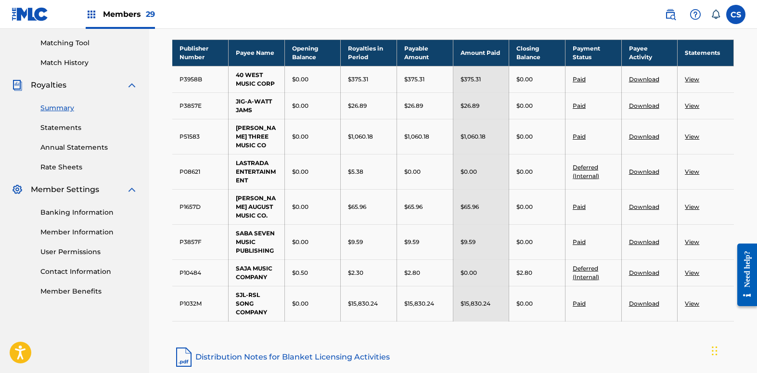
click at [691, 269] on link "View" at bounding box center [691, 272] width 14 height 7
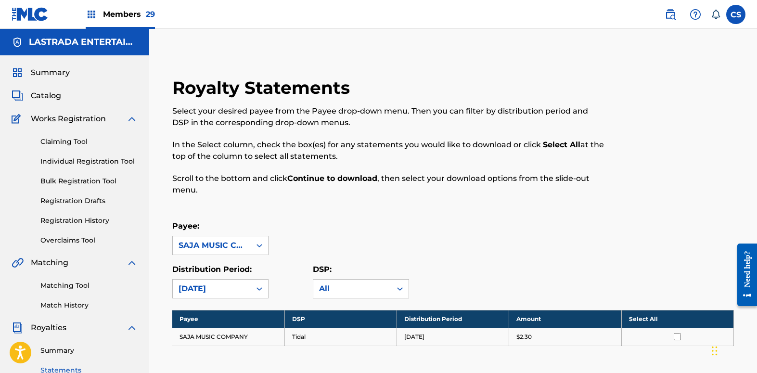
click at [678, 336] on input "checkbox" at bounding box center [676, 336] width 7 height 7
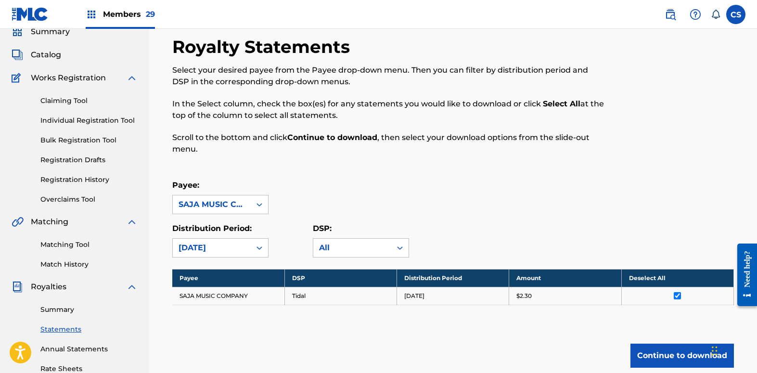
scroll to position [120, 0]
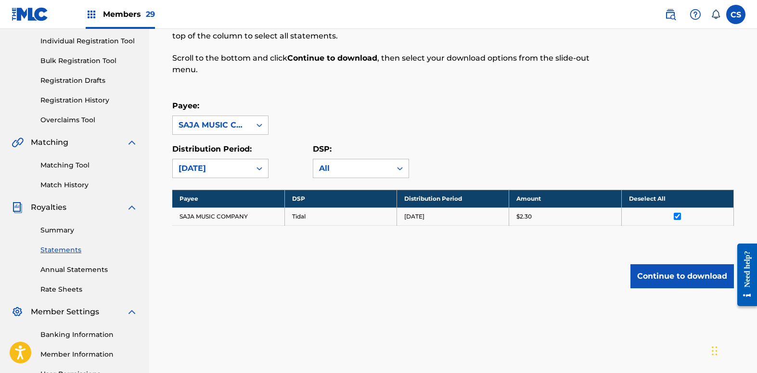
click at [642, 278] on button "Continue to download" at bounding box center [681, 276] width 103 height 24
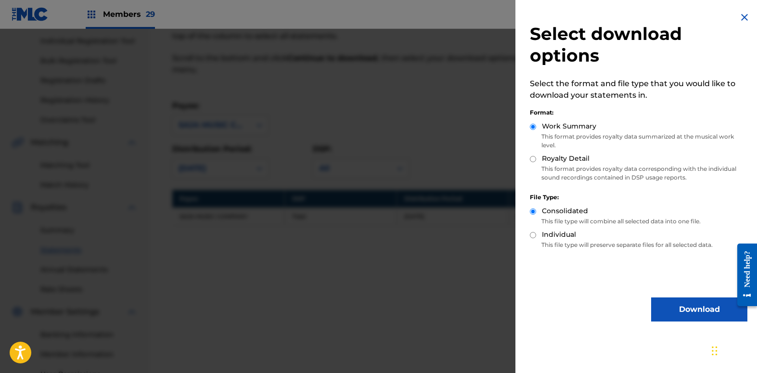
click at [531, 159] on input "Royalty Detail" at bounding box center [533, 159] width 6 height 6
radio input "true"
click at [664, 308] on button "Download" at bounding box center [699, 309] width 96 height 24
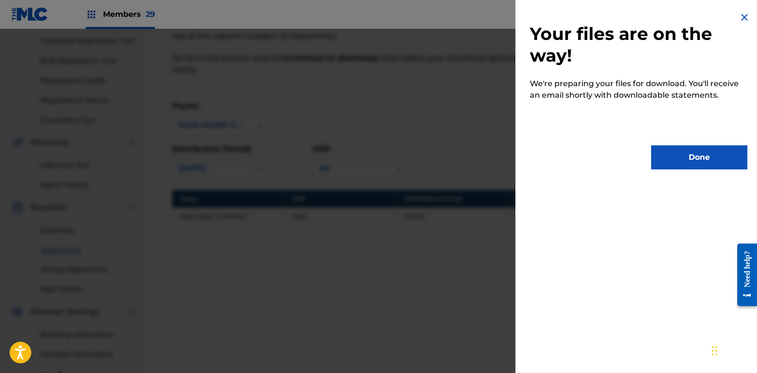
click at [687, 148] on button "Done" at bounding box center [699, 157] width 96 height 24
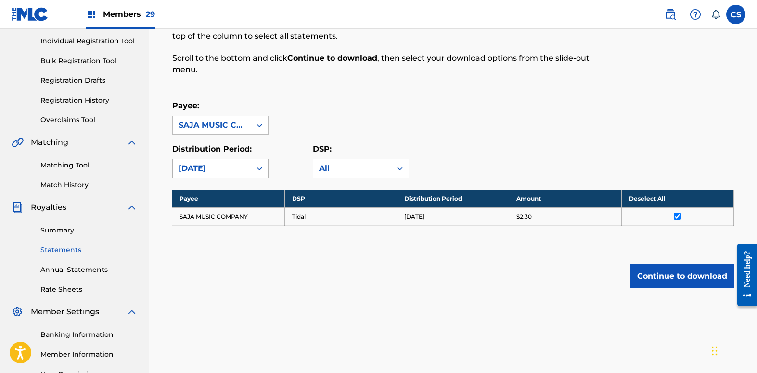
click at [259, 167] on icon at bounding box center [259, 169] width 10 height 10
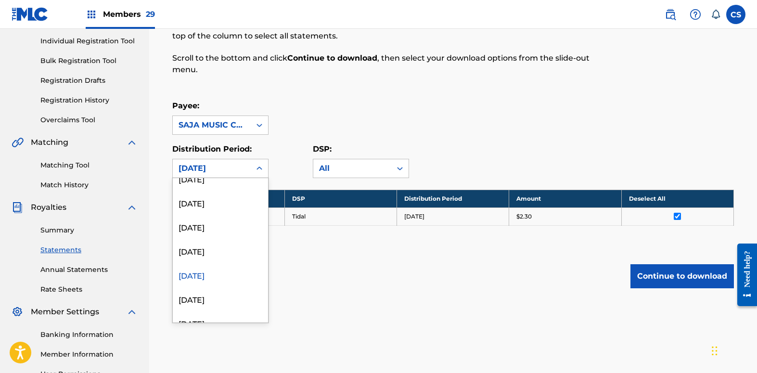
scroll to position [225, 0]
click at [244, 231] on div "[DATE]" at bounding box center [220, 230] width 95 height 24
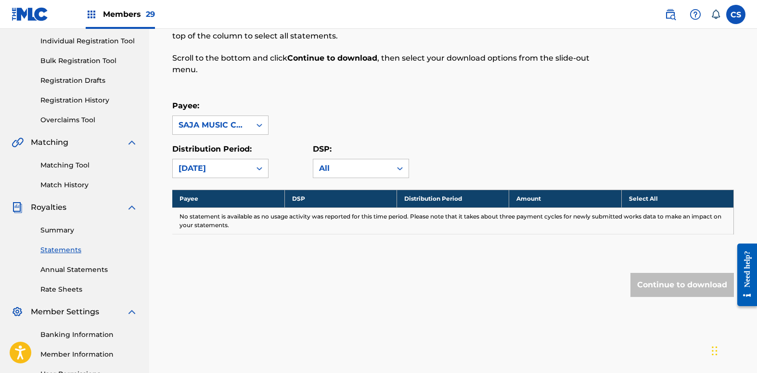
click at [67, 229] on link "Summary" at bounding box center [88, 230] width 97 height 10
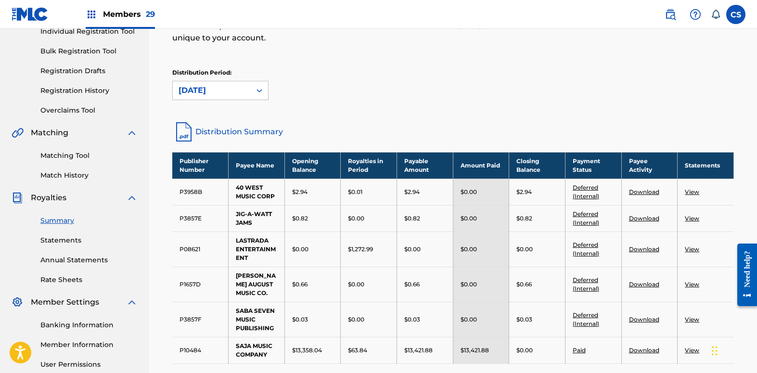
scroll to position [120, 0]
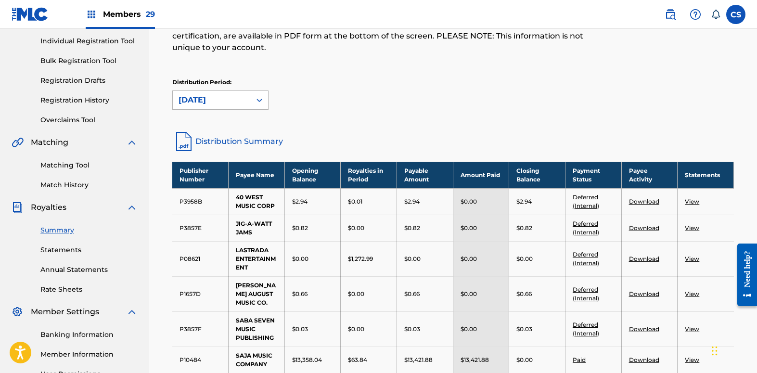
click at [257, 100] on icon at bounding box center [259, 100] width 10 height 10
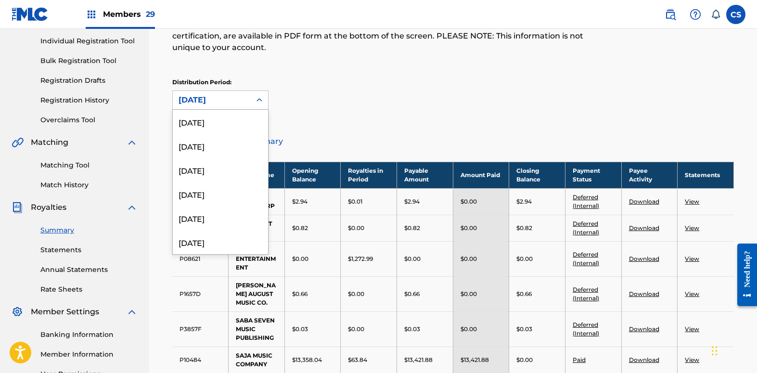
scroll to position [230, 0]
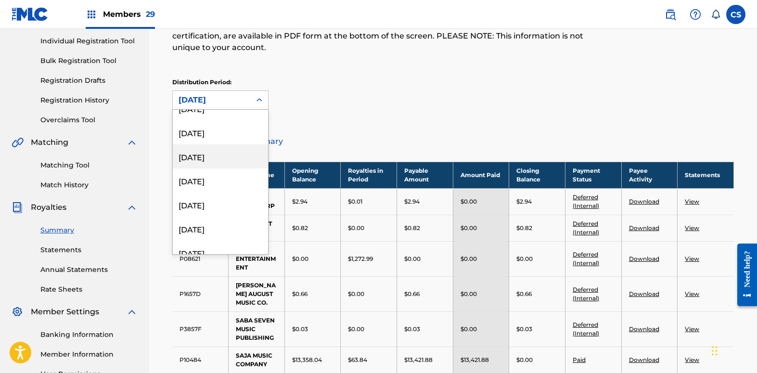
click at [219, 153] on div "[DATE]" at bounding box center [220, 156] width 95 height 24
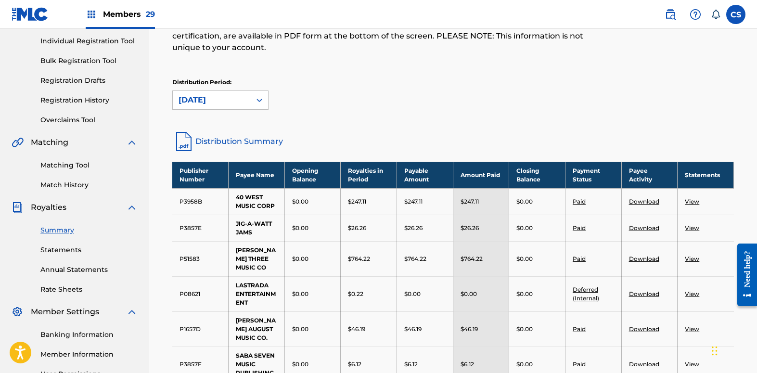
click at [418, 138] on link "Distribution Summary" at bounding box center [452, 141] width 561 height 23
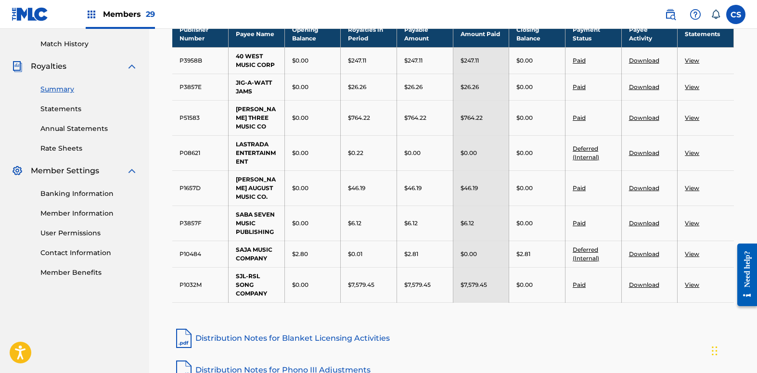
scroll to position [240, 0]
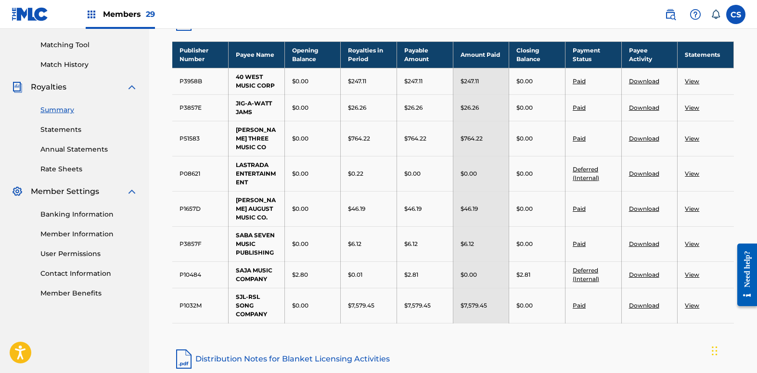
click at [695, 271] on link "View" at bounding box center [691, 274] width 14 height 7
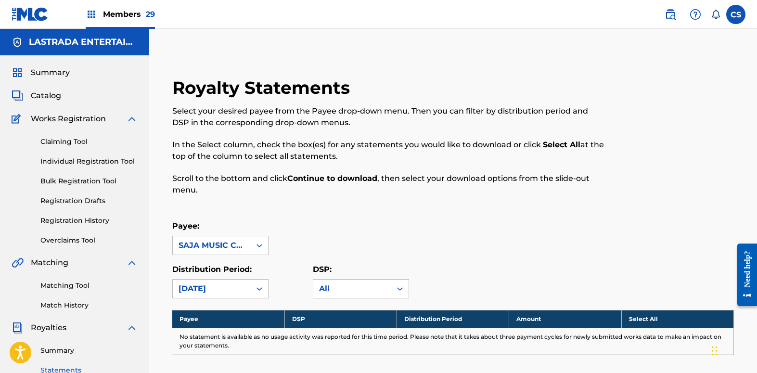
click at [65, 348] on link "Summary" at bounding box center [88, 350] width 97 height 10
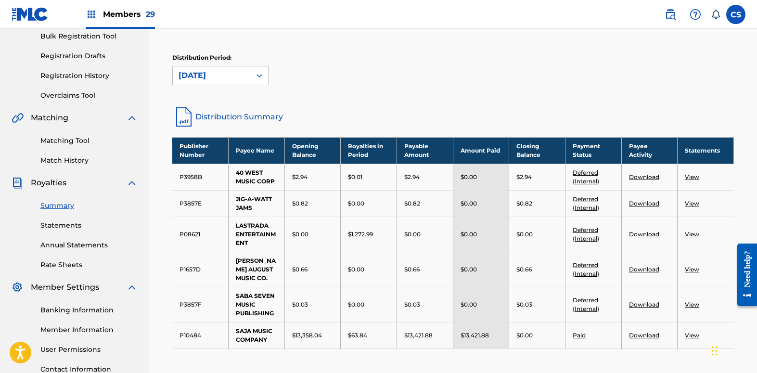
scroll to position [120, 0]
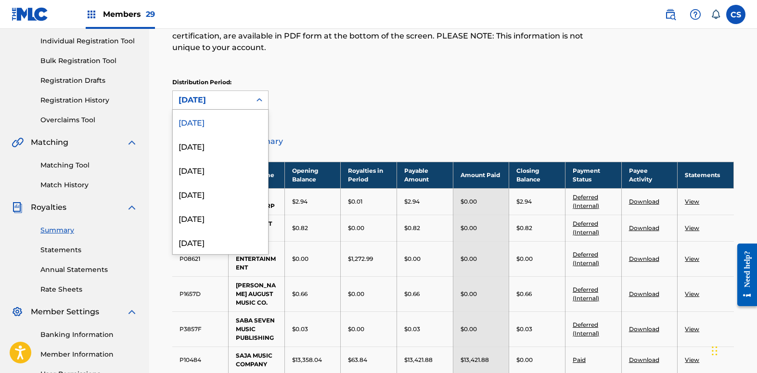
click at [257, 98] on icon at bounding box center [259, 100] width 10 height 10
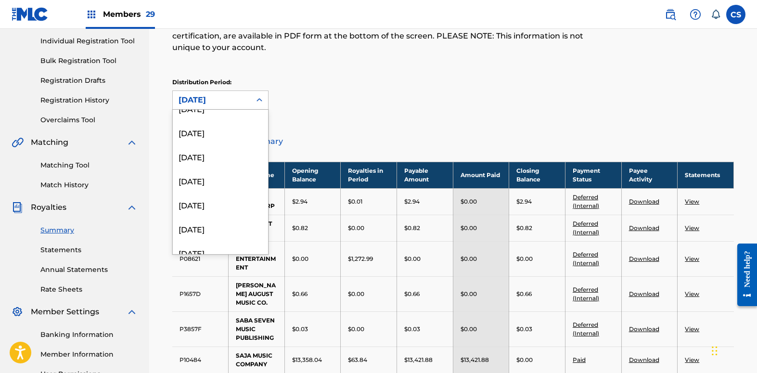
scroll to position [225, 0]
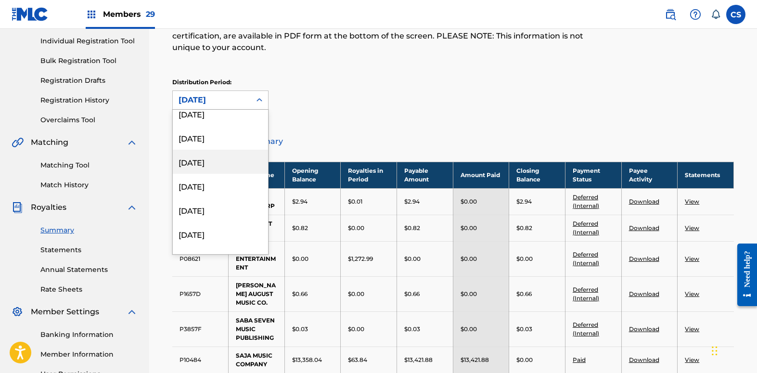
click at [229, 161] on div "[DATE]" at bounding box center [220, 162] width 95 height 24
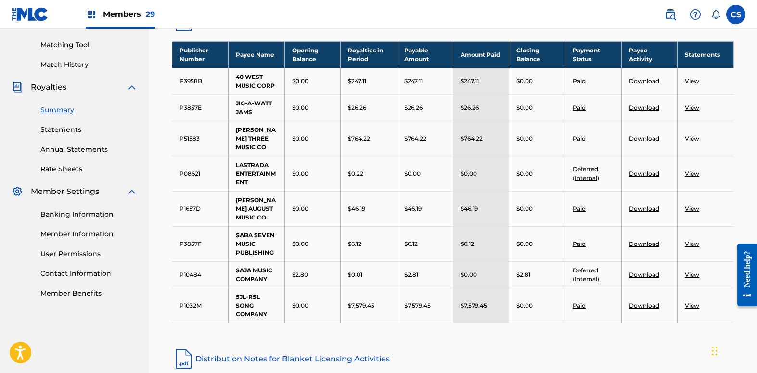
scroll to position [120, 0]
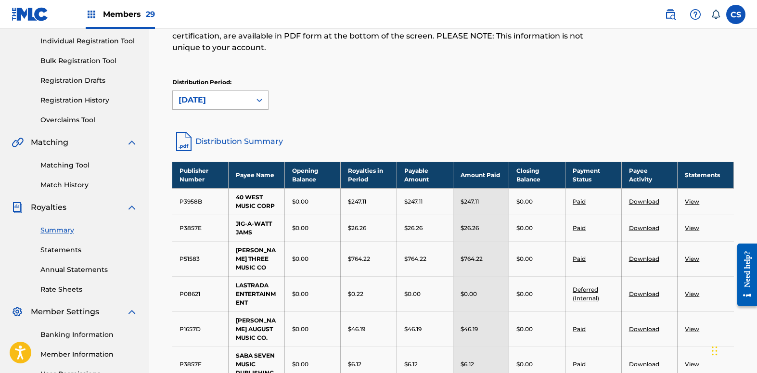
click at [255, 96] on icon at bounding box center [259, 100] width 10 height 10
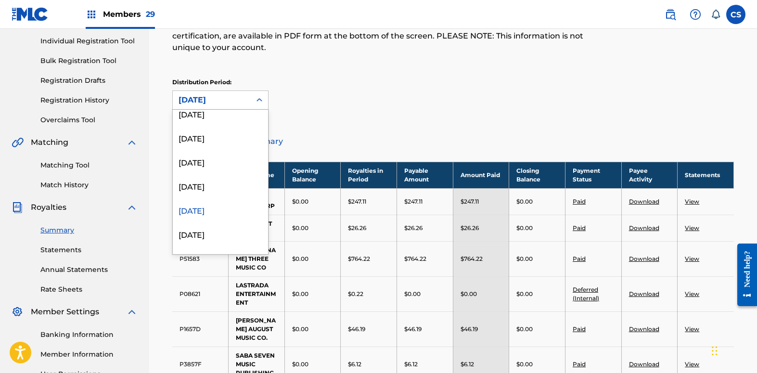
scroll to position [240, 0]
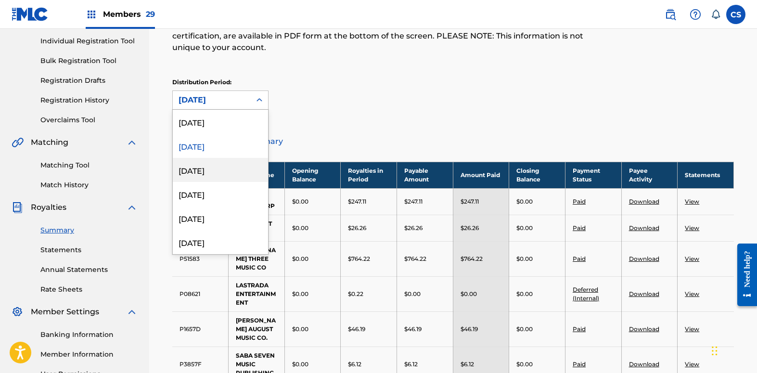
click at [232, 169] on div "[DATE]" at bounding box center [220, 170] width 95 height 24
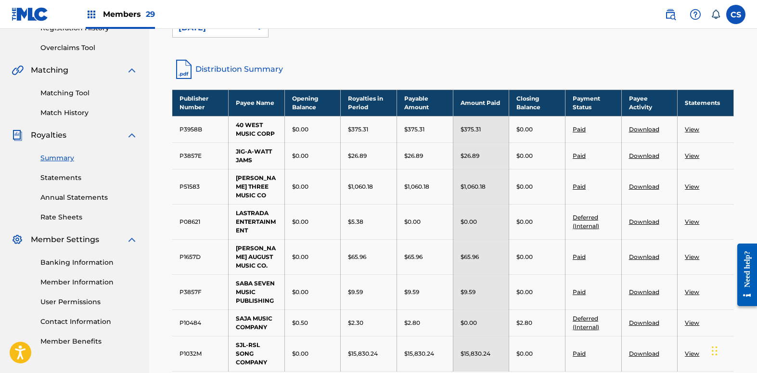
scroll to position [120, 0]
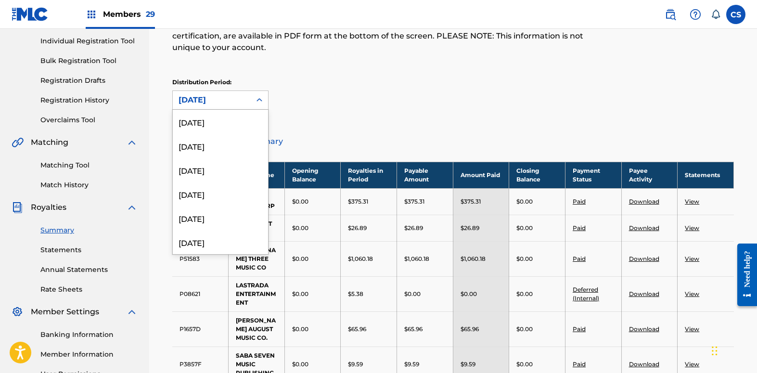
click at [244, 94] on div "[DATE]" at bounding box center [211, 100] width 66 height 12
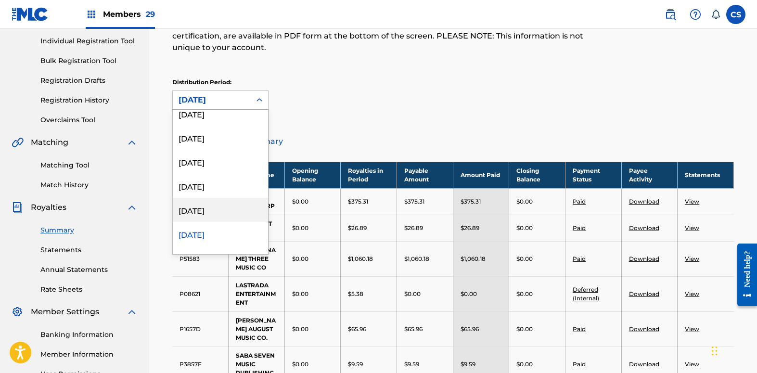
click at [230, 214] on div "[DATE]" at bounding box center [220, 210] width 95 height 24
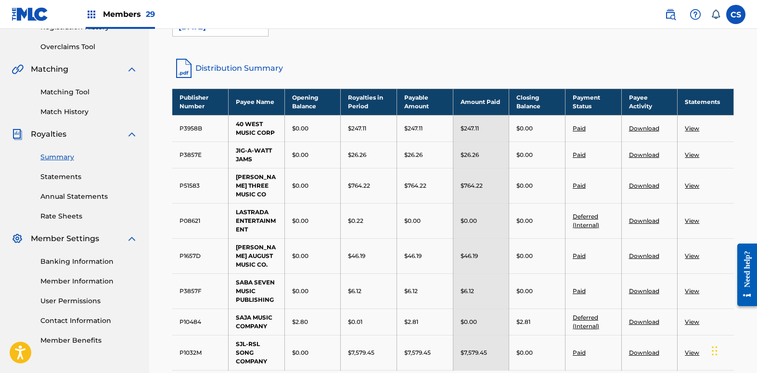
scroll to position [180, 0]
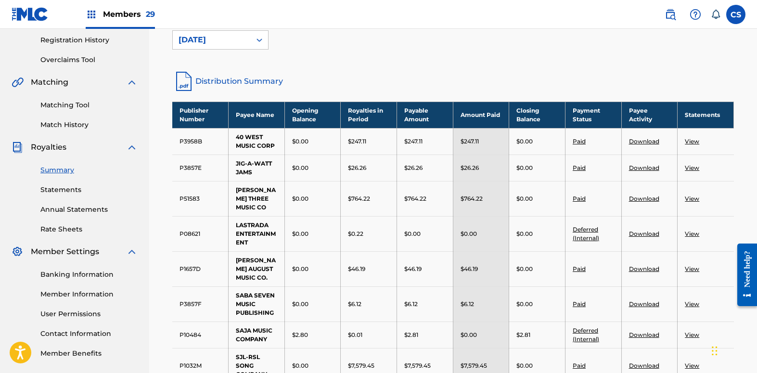
click at [380, 321] on td "$0.01" at bounding box center [369, 334] width 56 height 26
click at [694, 331] on link "View" at bounding box center [691, 334] width 14 height 7
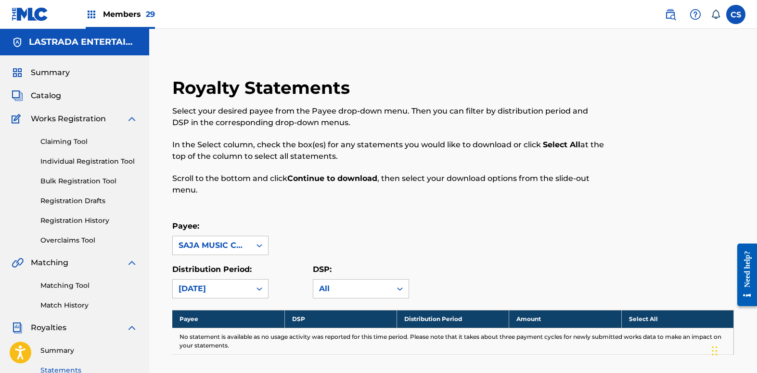
click at [58, 352] on link "Summary" at bounding box center [88, 350] width 97 height 10
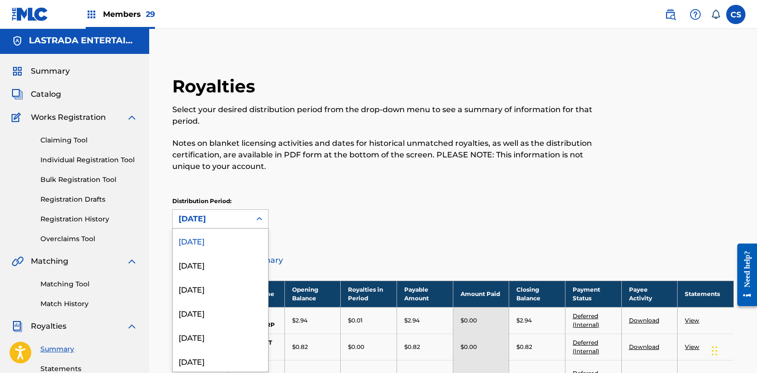
click at [257, 219] on icon at bounding box center [259, 218] width 6 height 3
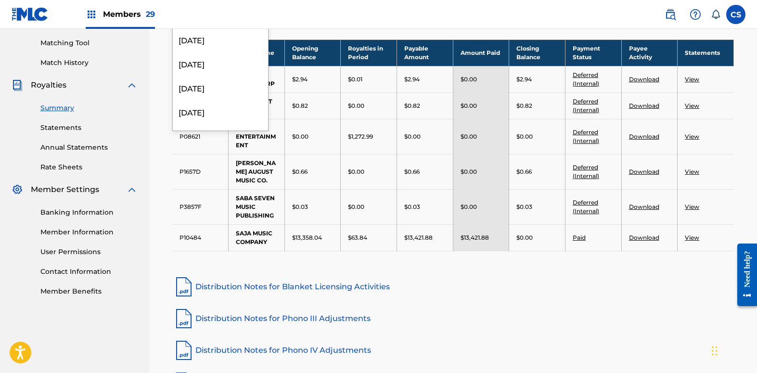
scroll to position [152, 0]
click at [236, 86] on div "[DATE]" at bounding box center [220, 88] width 95 height 24
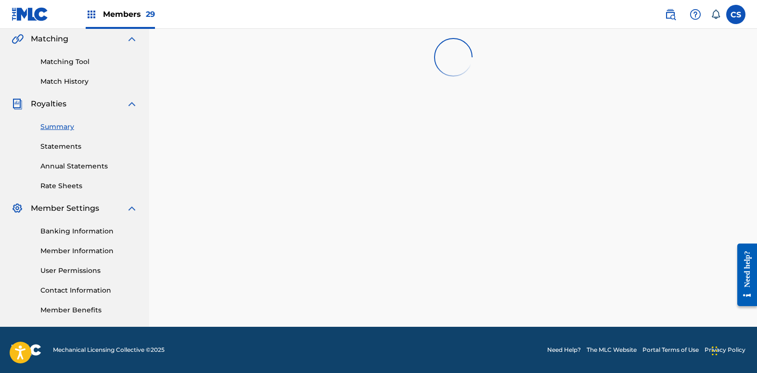
scroll to position [242, 0]
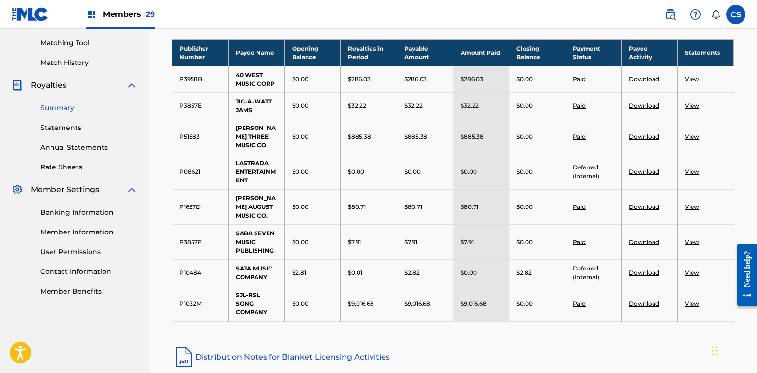
click at [688, 269] on link "View" at bounding box center [691, 272] width 14 height 7
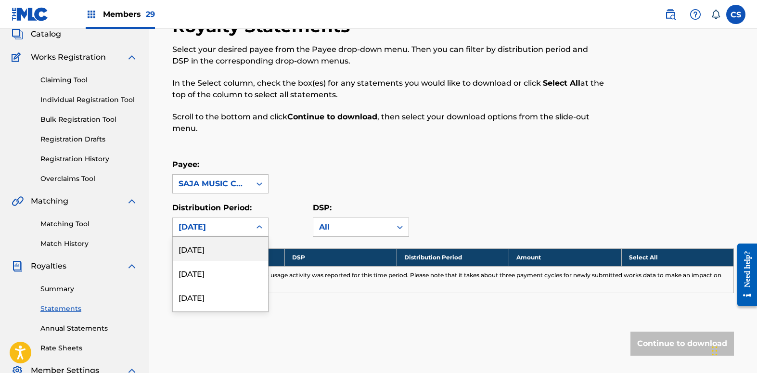
click at [259, 237] on div "53 results available. Use Up and Down to choose options, press Enter to select …" at bounding box center [220, 226] width 96 height 19
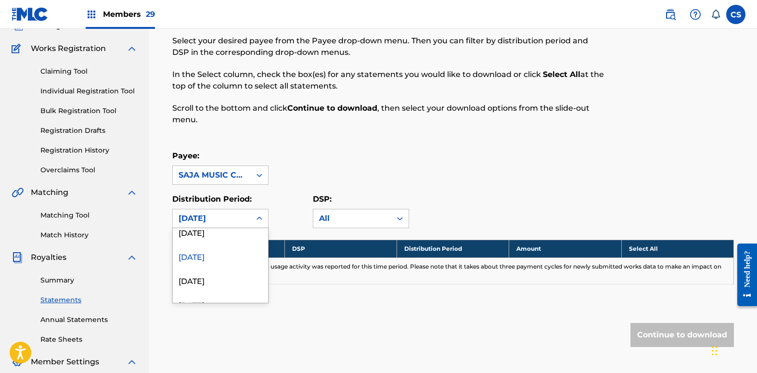
scroll to position [201, 0]
click at [238, 255] on div "[DATE]" at bounding box center [220, 256] width 95 height 24
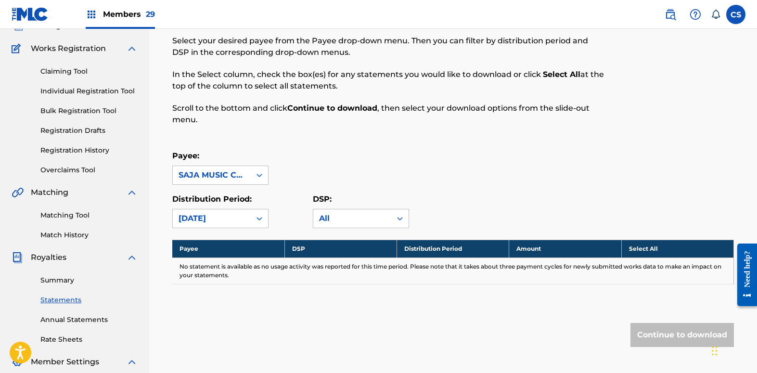
click at [63, 278] on link "Summary" at bounding box center [88, 280] width 97 height 10
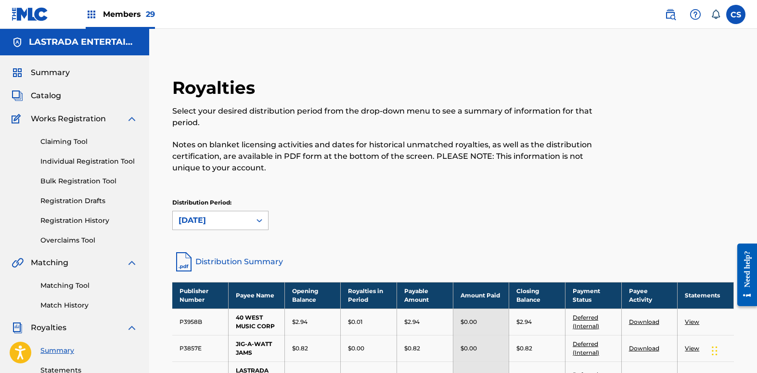
scroll to position [2, 0]
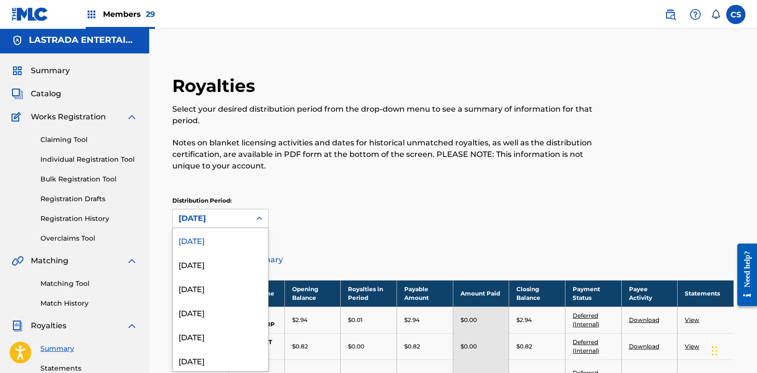
click at [257, 217] on icon at bounding box center [259, 219] width 10 height 10
click at [223, 236] on div "[DATE]" at bounding box center [220, 239] width 95 height 24
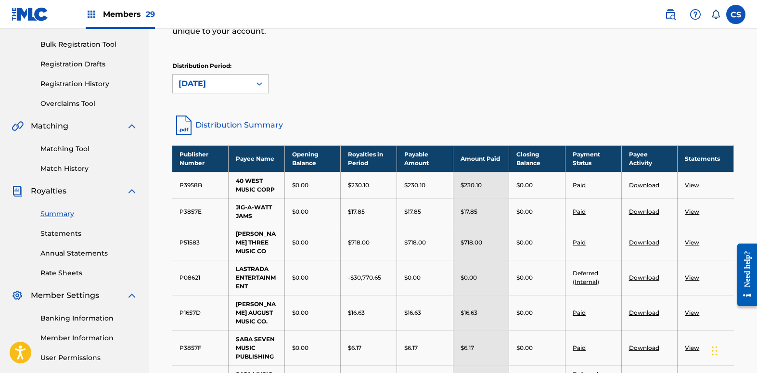
scroll to position [182, 0]
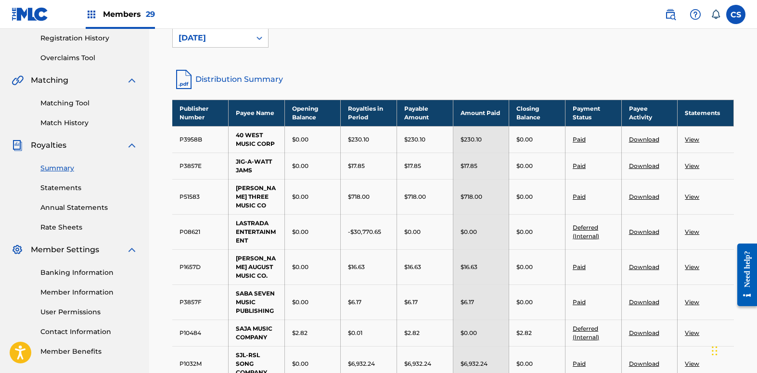
click at [694, 329] on link "View" at bounding box center [691, 332] width 14 height 7
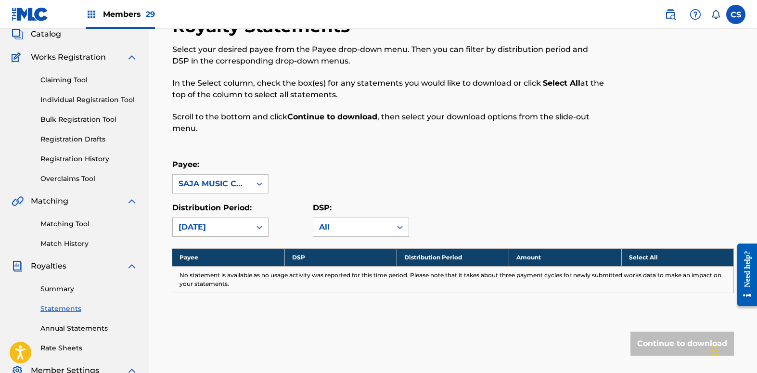
click at [260, 237] on div "[DATE]" at bounding box center [220, 226] width 96 height 19
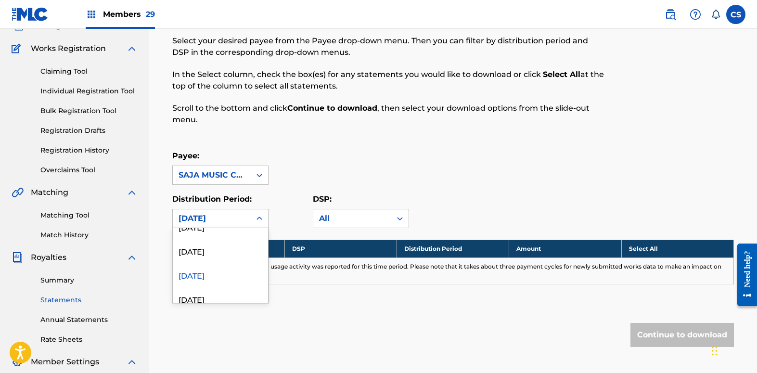
scroll to position [192, 0]
click at [236, 240] on div "[DATE]" at bounding box center [220, 240] width 95 height 24
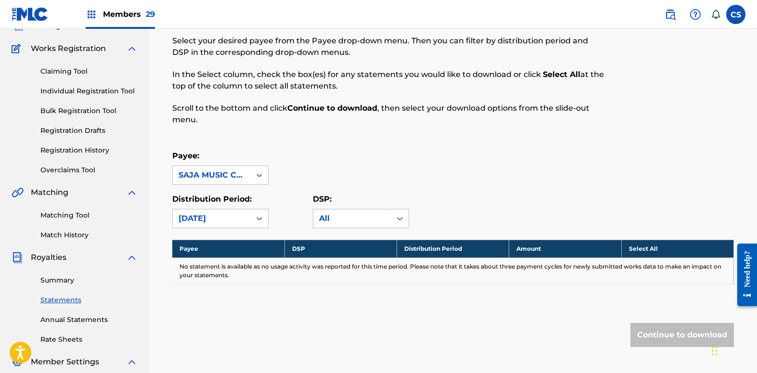
click at [259, 215] on icon at bounding box center [259, 219] width 10 height 10
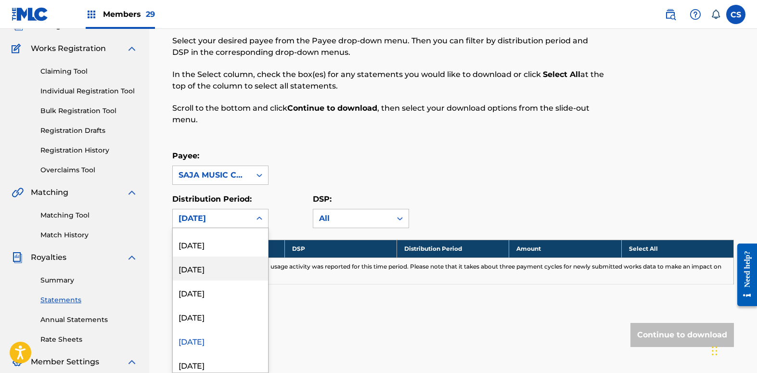
scroll to position [96, 0]
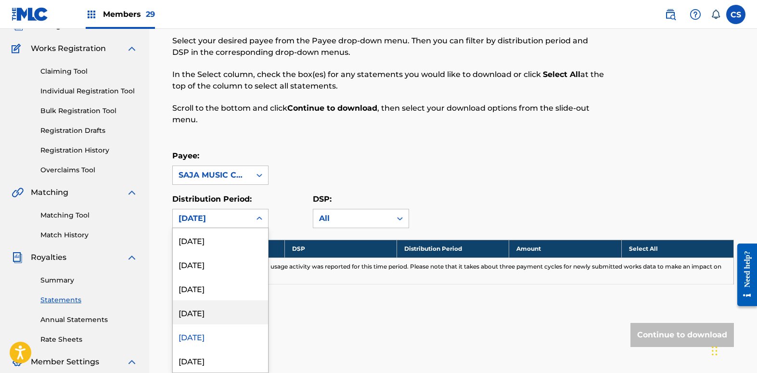
click at [228, 314] on div "[DATE]" at bounding box center [220, 312] width 95 height 24
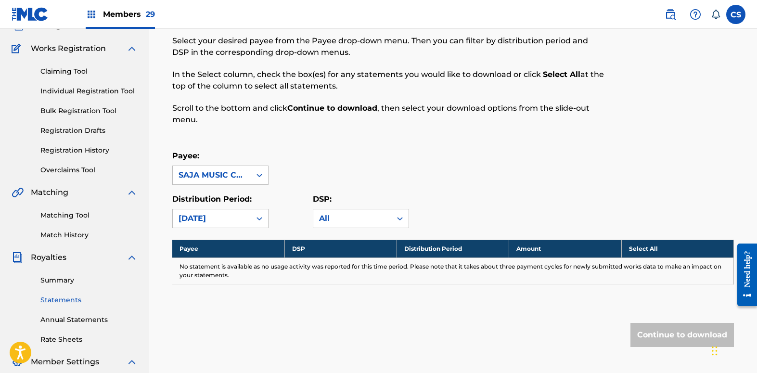
click at [61, 280] on link "Summary" at bounding box center [88, 280] width 97 height 10
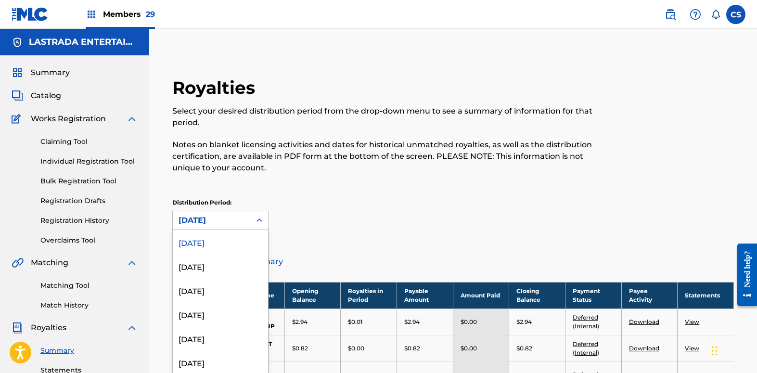
scroll to position [2, 0]
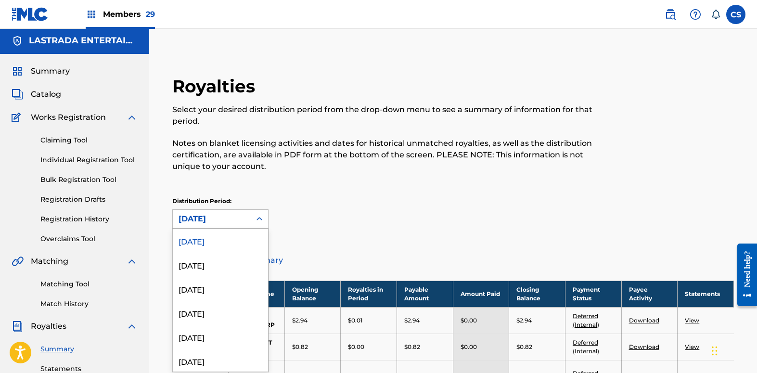
click at [258, 219] on icon at bounding box center [259, 218] width 6 height 3
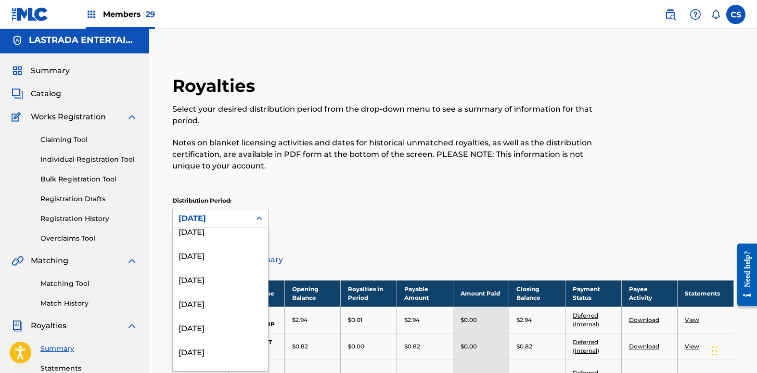
scroll to position [111, 0]
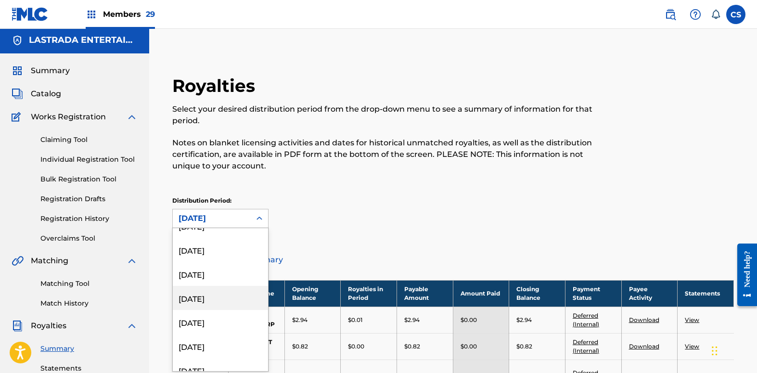
click at [228, 293] on div "[DATE]" at bounding box center [220, 298] width 95 height 24
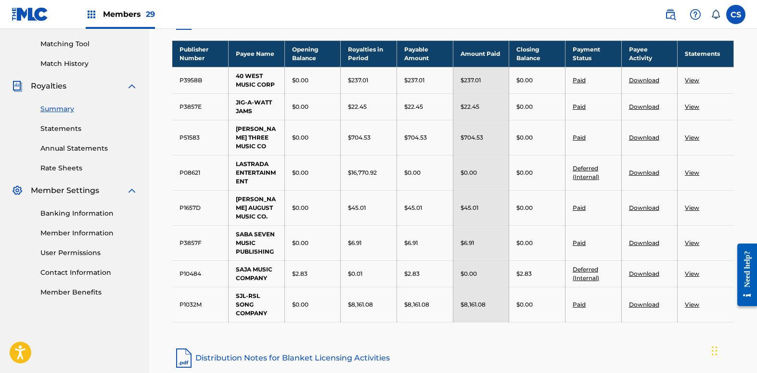
scroll to position [242, 0]
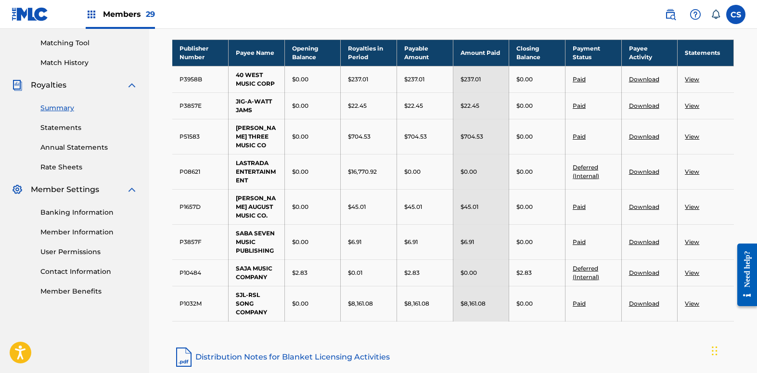
click at [692, 269] on link "View" at bounding box center [691, 272] width 14 height 7
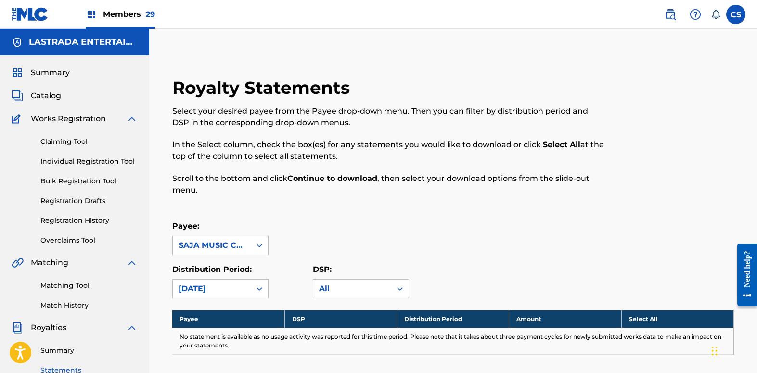
click at [63, 348] on link "Summary" at bounding box center [88, 350] width 97 height 10
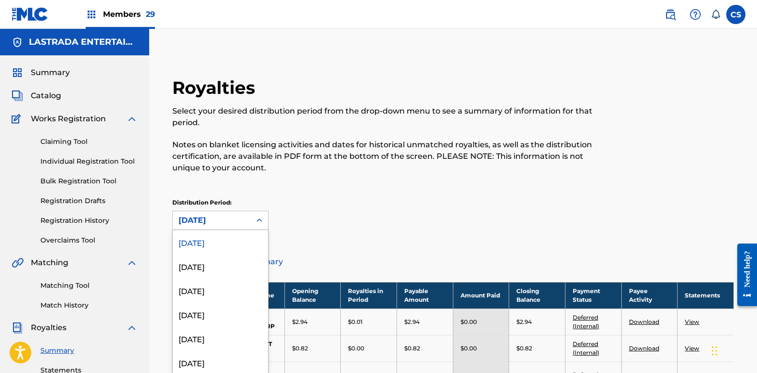
scroll to position [2, 0]
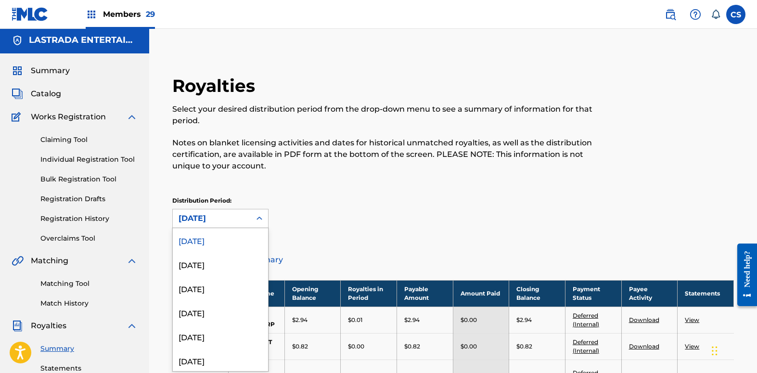
click at [260, 218] on icon at bounding box center [259, 219] width 10 height 10
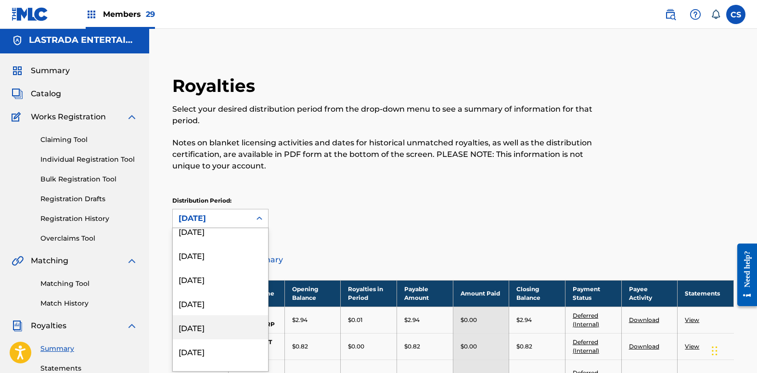
click at [219, 324] on div "[DATE]" at bounding box center [220, 327] width 95 height 24
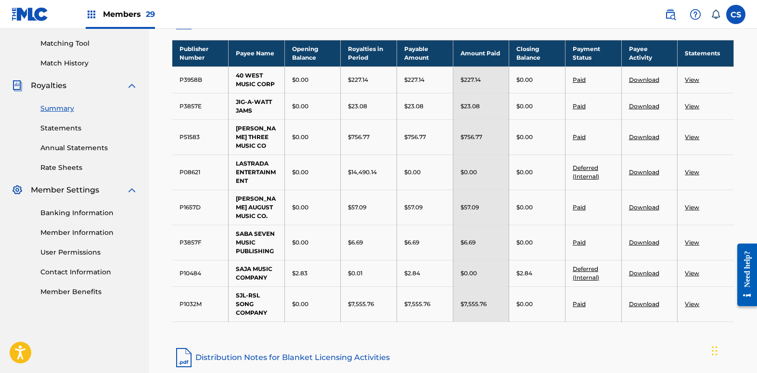
scroll to position [242, 0]
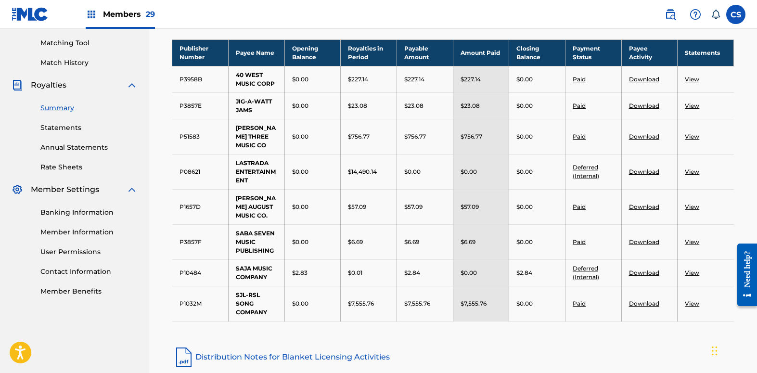
click at [696, 269] on link "View" at bounding box center [691, 272] width 14 height 7
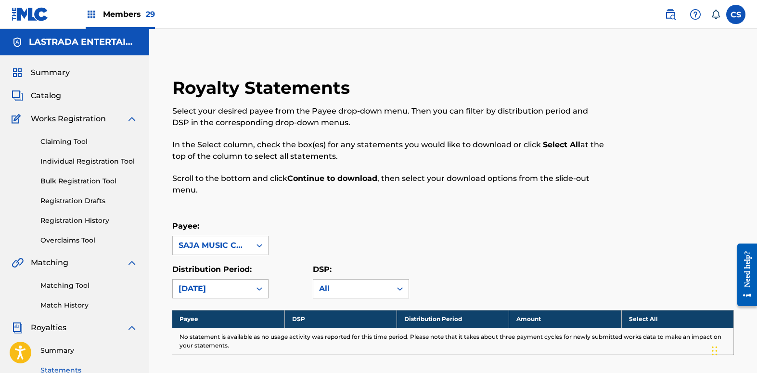
click at [261, 290] on div "[DATE]" at bounding box center [220, 288] width 96 height 19
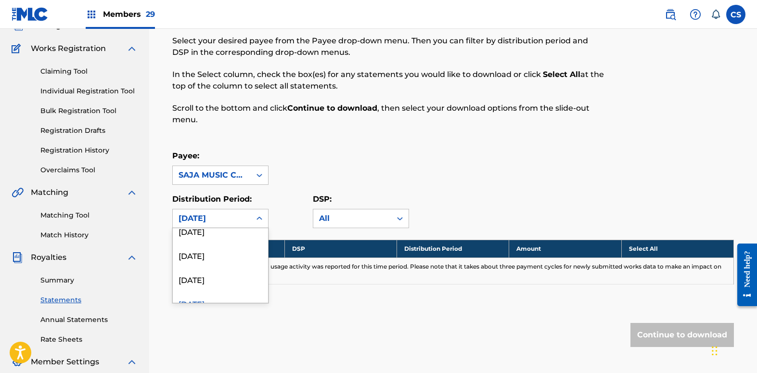
scroll to position [88, 0]
click at [235, 275] on div "[DATE]" at bounding box center [220, 272] width 95 height 24
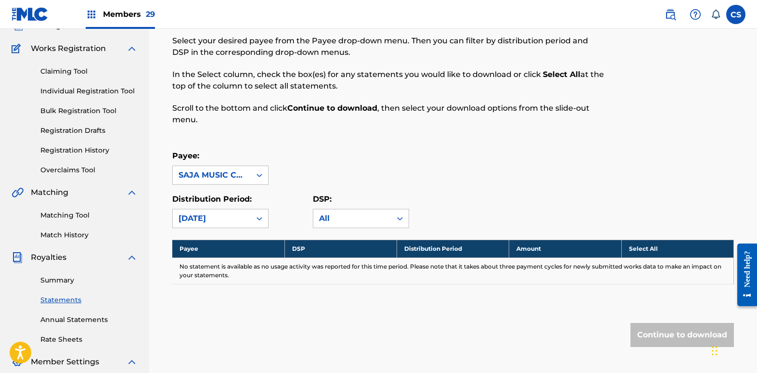
click at [67, 278] on link "Summary" at bounding box center [88, 280] width 97 height 10
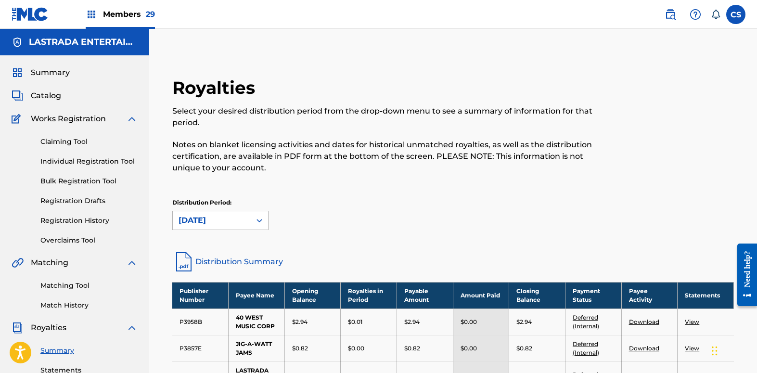
scroll to position [2, 0]
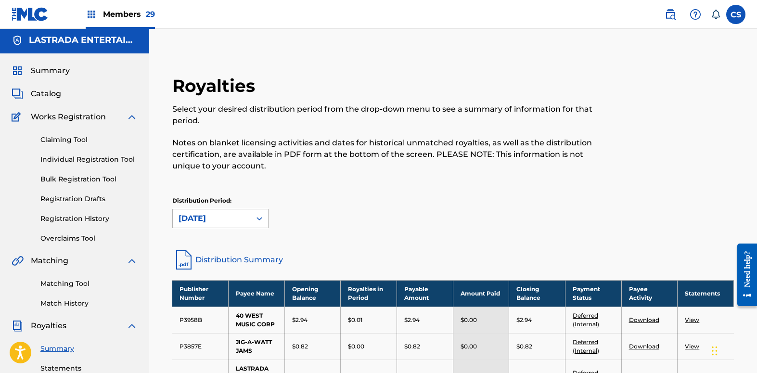
click at [256, 218] on icon at bounding box center [259, 219] width 10 height 10
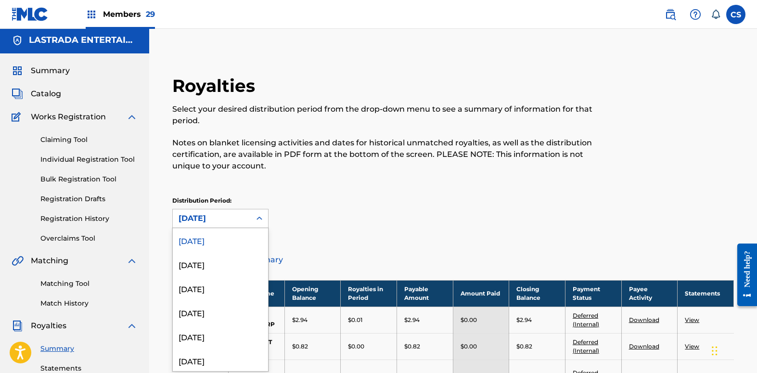
scroll to position [15, 0]
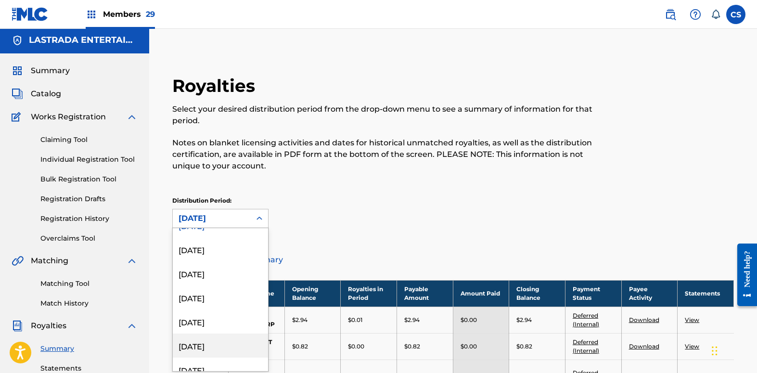
click at [221, 347] on div "[DATE]" at bounding box center [220, 345] width 95 height 24
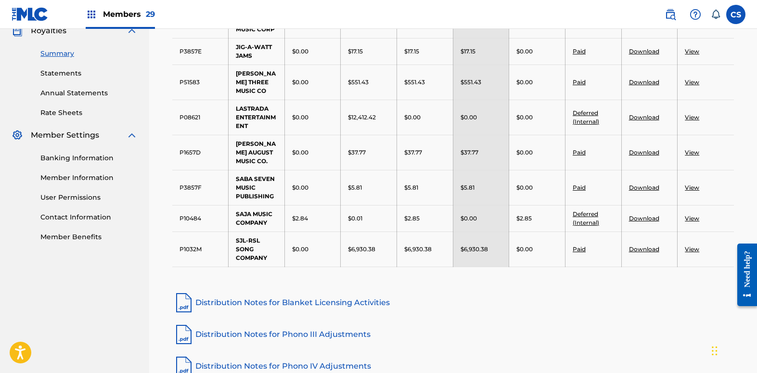
scroll to position [303, 0]
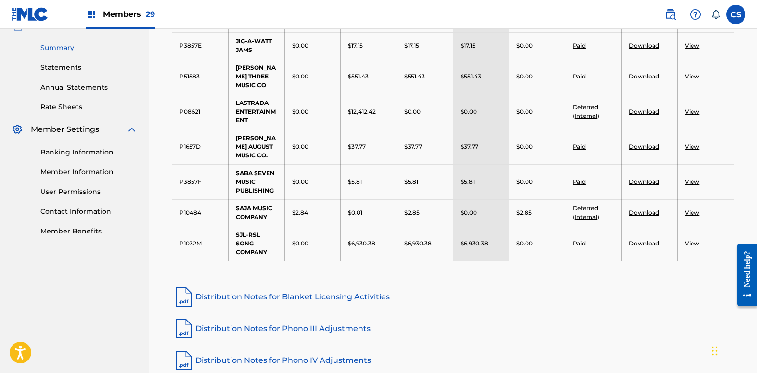
click at [691, 209] on link "View" at bounding box center [691, 212] width 14 height 7
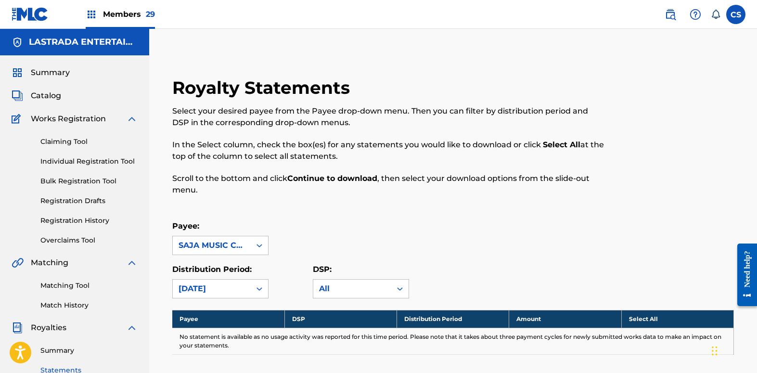
click at [50, 348] on link "Summary" at bounding box center [88, 350] width 97 height 10
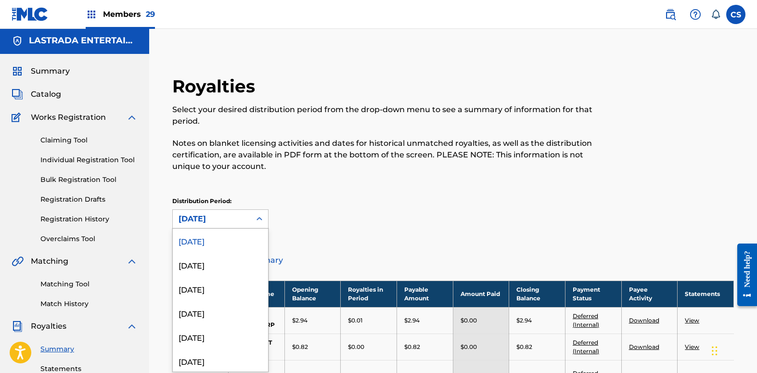
scroll to position [2, 0]
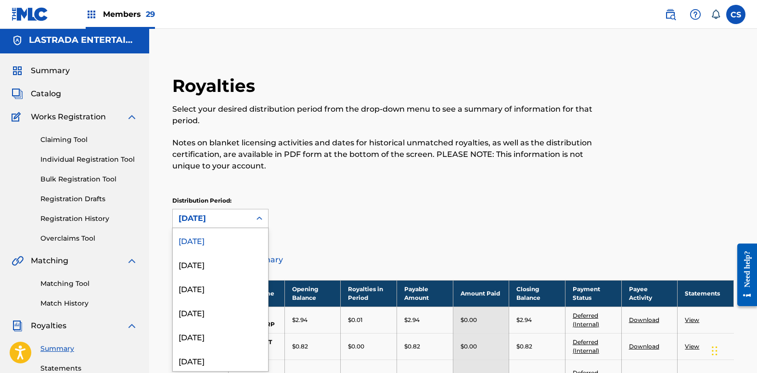
click at [258, 220] on icon at bounding box center [259, 219] width 10 height 10
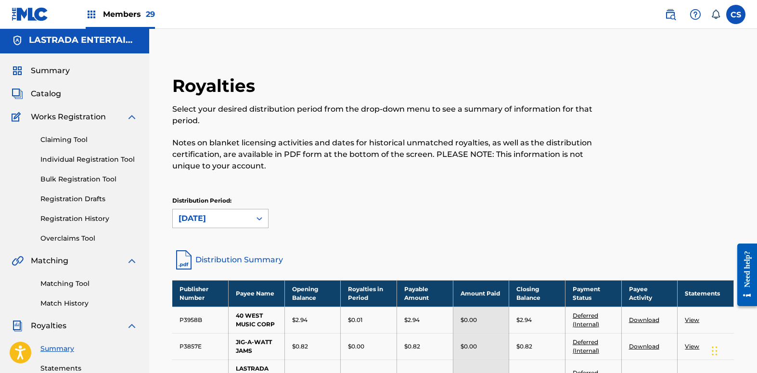
click at [260, 214] on icon at bounding box center [259, 219] width 10 height 10
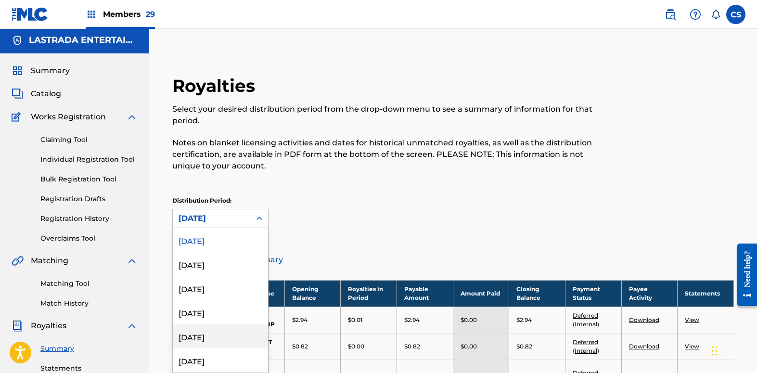
click at [214, 335] on div "[DATE]" at bounding box center [220, 336] width 95 height 24
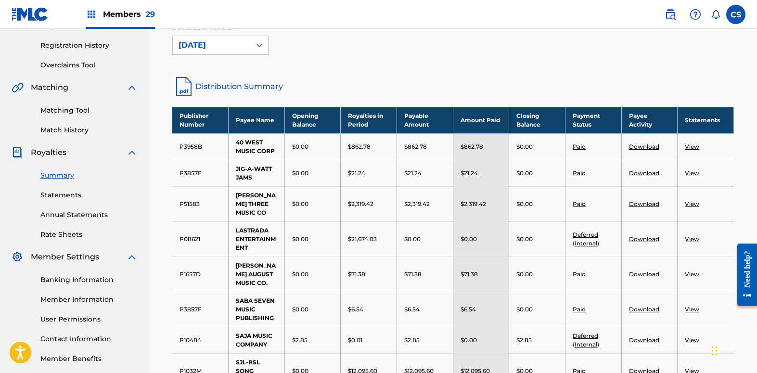
scroll to position [182, 0]
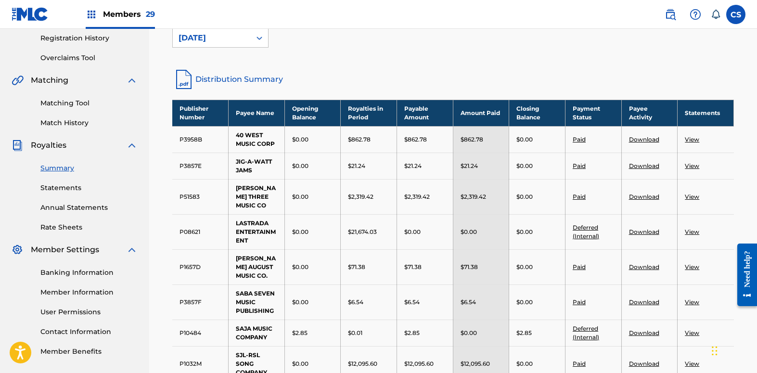
click at [693, 329] on link "View" at bounding box center [691, 332] width 14 height 7
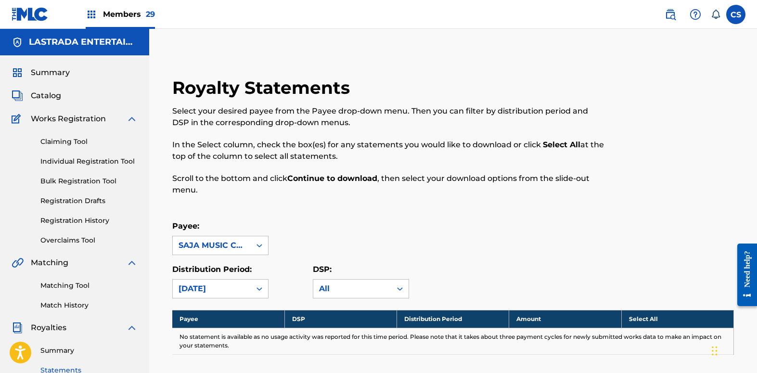
click at [50, 347] on link "Summary" at bounding box center [88, 350] width 97 height 10
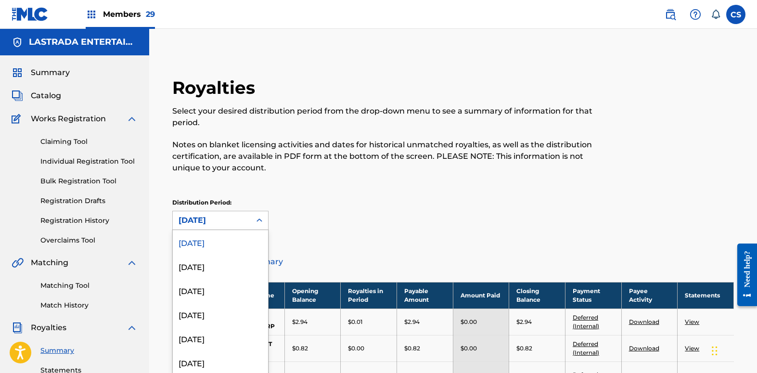
scroll to position [2, 0]
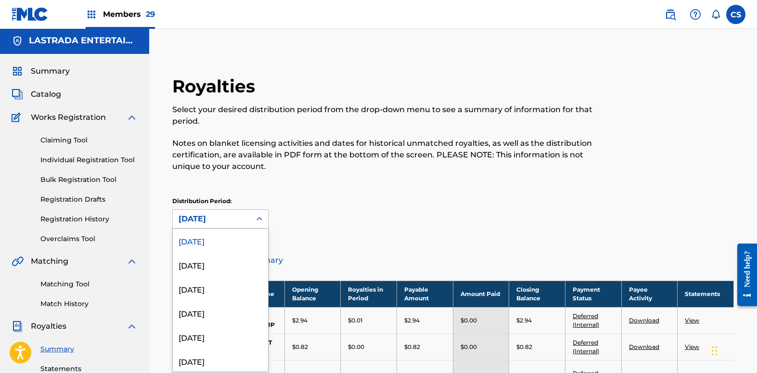
click at [256, 218] on icon at bounding box center [259, 219] width 10 height 10
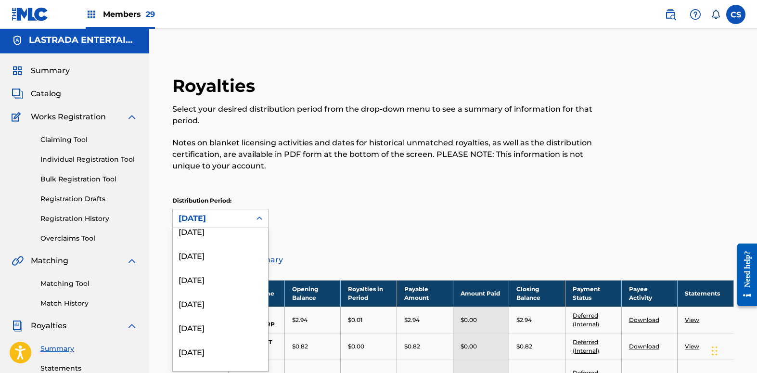
scroll to position [52, 0]
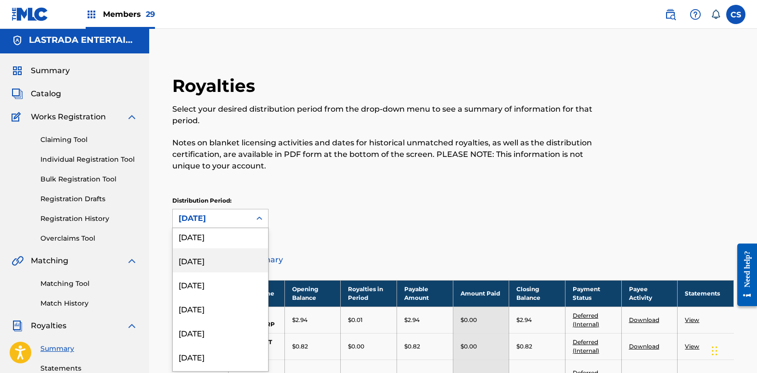
click at [211, 259] on div "[DATE]" at bounding box center [220, 260] width 95 height 24
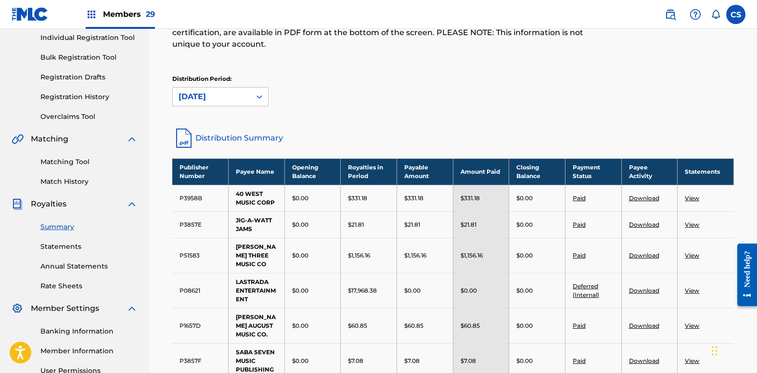
scroll to position [242, 0]
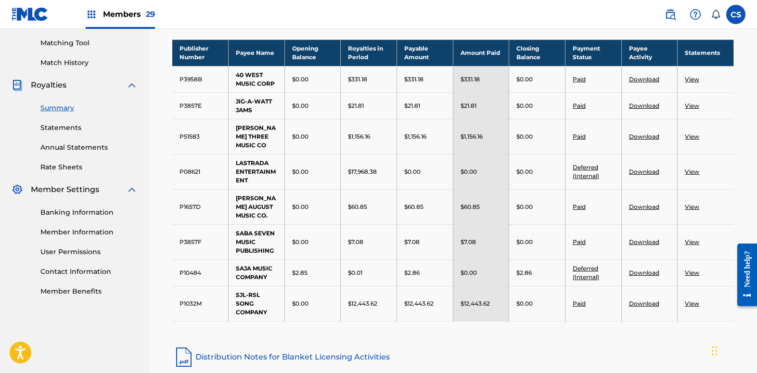
click at [105, 342] on nav "LASTRADA ENTERTAINMENT CO LTD Summary Catalog Works Registration Claiming Tool …" at bounding box center [74, 140] width 149 height 709
click at [692, 269] on link "View" at bounding box center [691, 272] width 14 height 7
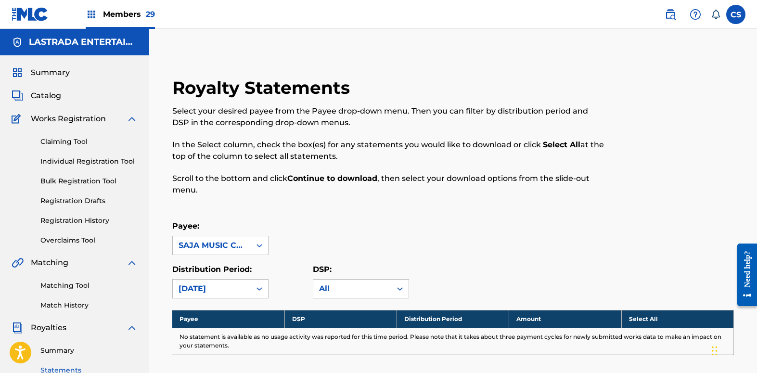
click at [51, 348] on link "Summary" at bounding box center [88, 350] width 97 height 10
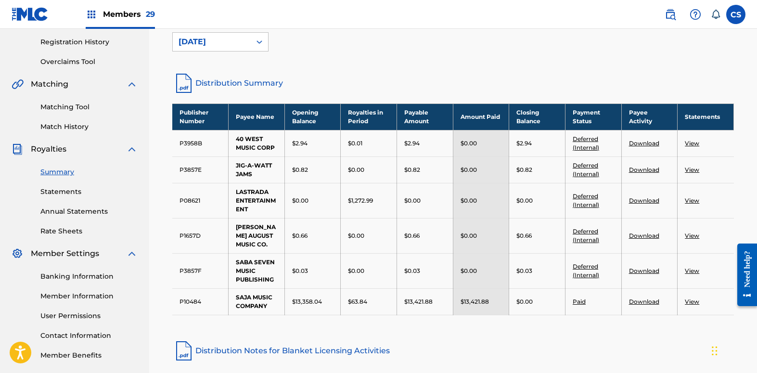
scroll to position [180, 0]
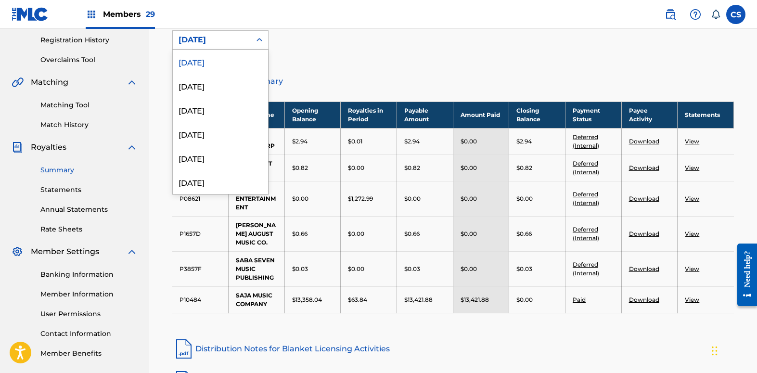
click at [257, 37] on icon at bounding box center [259, 40] width 10 height 10
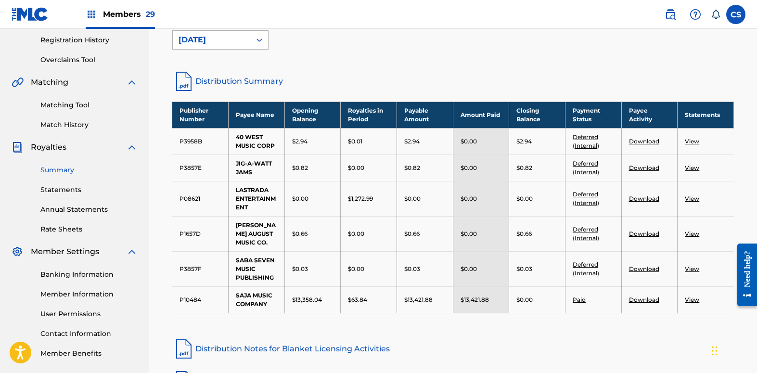
click at [256, 38] on icon at bounding box center [259, 40] width 10 height 10
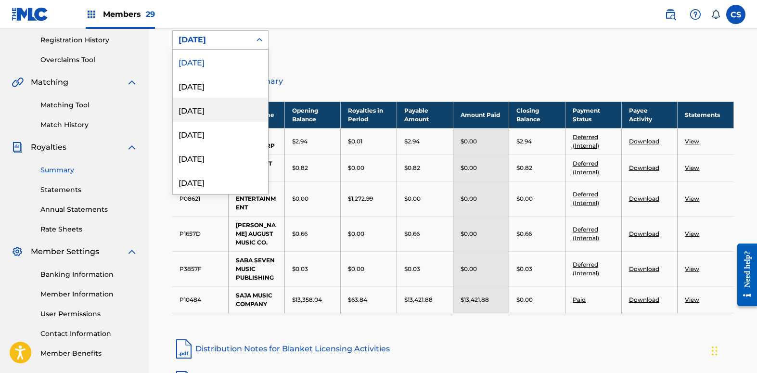
click at [236, 103] on div "[DATE]" at bounding box center [220, 110] width 95 height 24
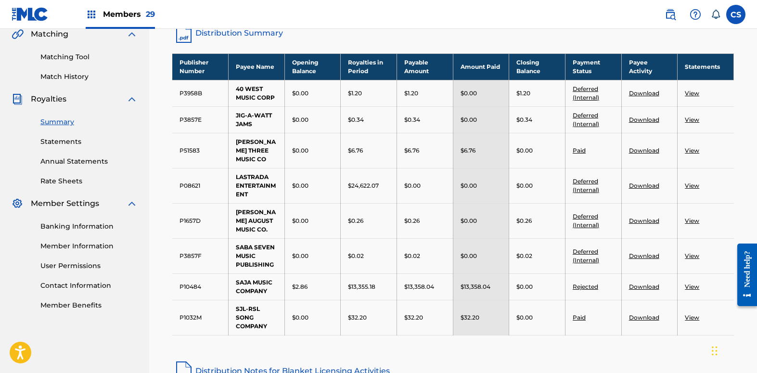
scroll to position [301, 0]
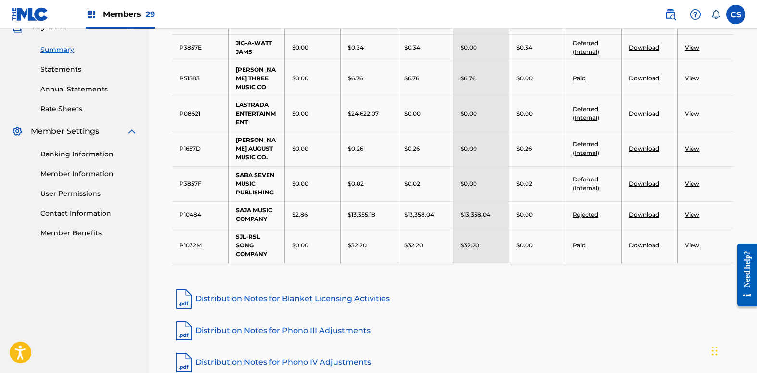
click at [685, 211] on link "View" at bounding box center [691, 214] width 14 height 7
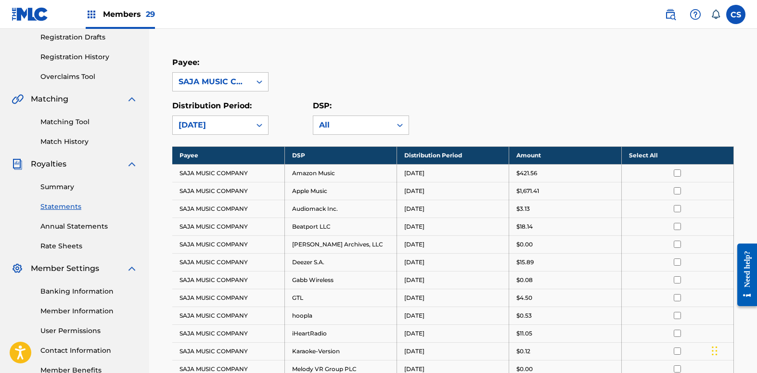
scroll to position [180, 0]
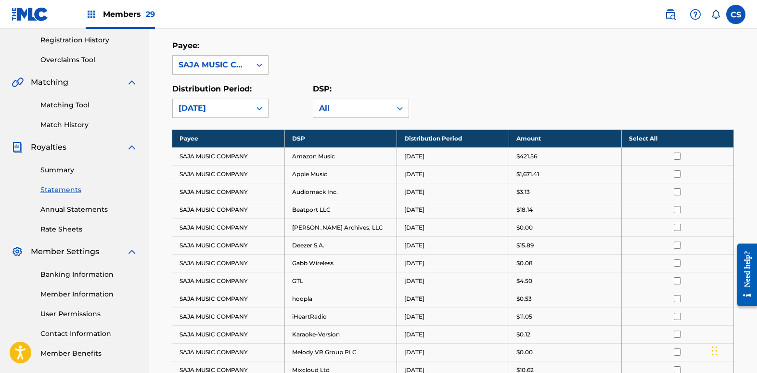
click at [644, 137] on th "Select All" at bounding box center [677, 138] width 112 height 18
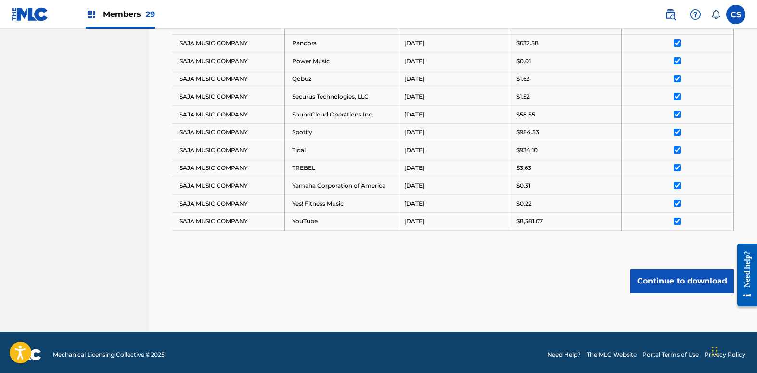
scroll to position [530, 0]
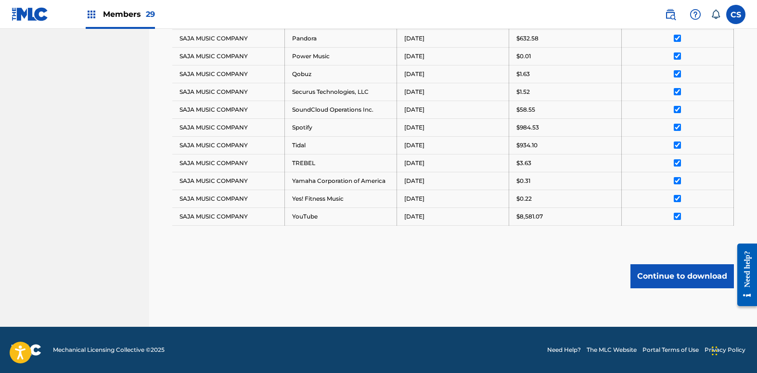
click at [655, 273] on button "Continue to download" at bounding box center [681, 276] width 103 height 24
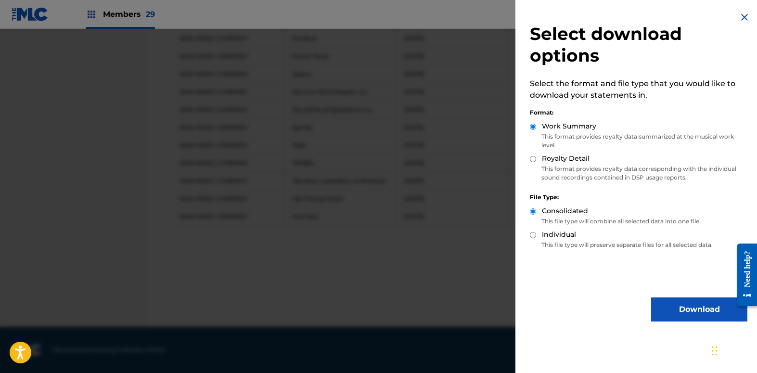
click at [531, 158] on input "Royalty Detail" at bounding box center [533, 159] width 6 height 6
radio input "true"
click at [667, 309] on button "Download" at bounding box center [699, 309] width 96 height 24
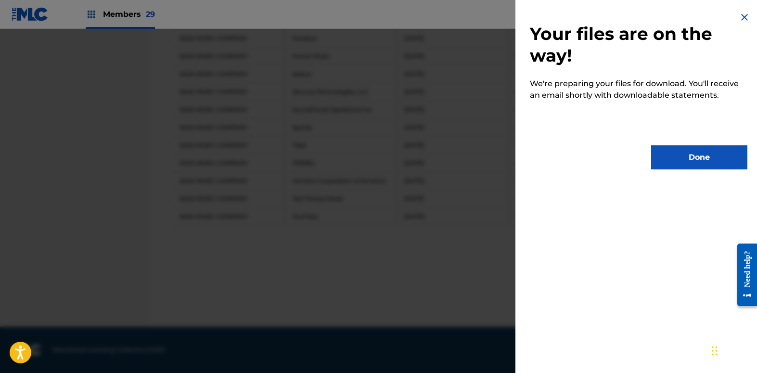
click at [671, 163] on button "Done" at bounding box center [699, 157] width 96 height 24
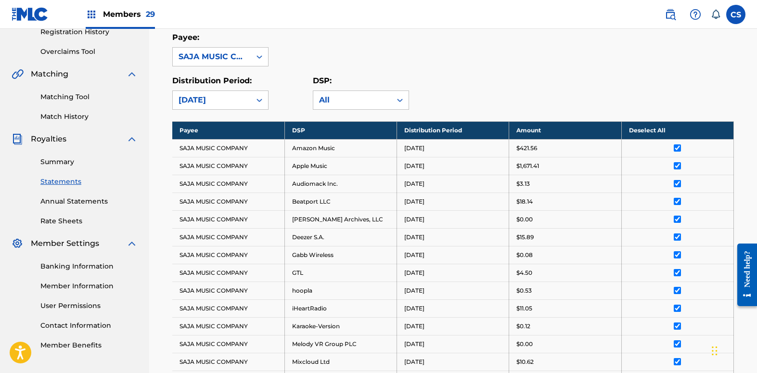
scroll to position [169, 0]
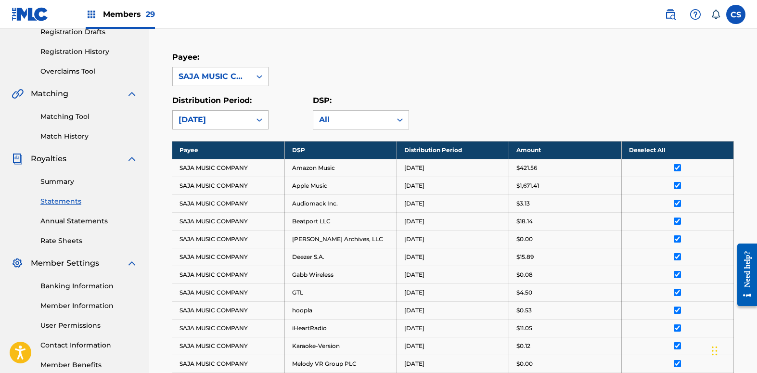
click at [266, 116] on div at bounding box center [259, 119] width 17 height 17
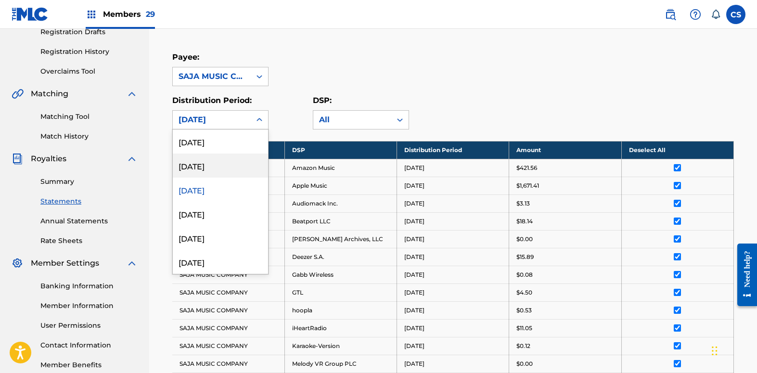
click at [226, 161] on div "[DATE]" at bounding box center [220, 165] width 95 height 24
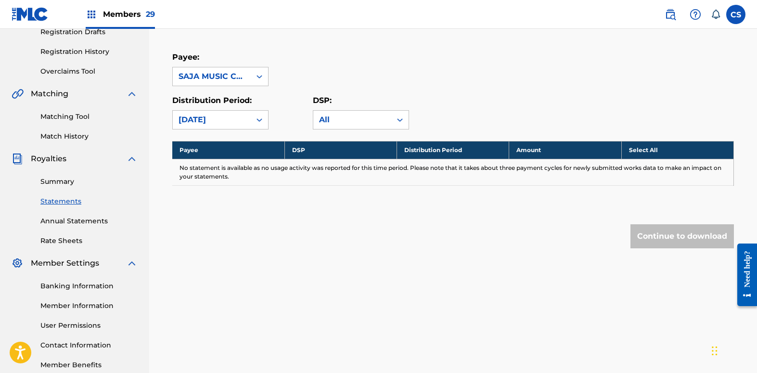
click at [57, 182] on link "Summary" at bounding box center [88, 182] width 97 height 10
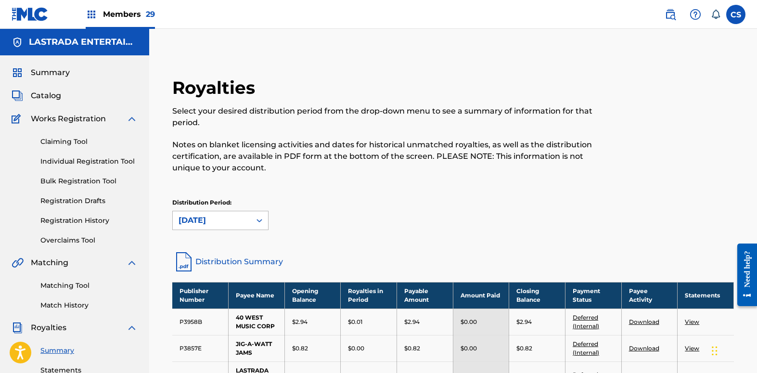
scroll to position [2, 0]
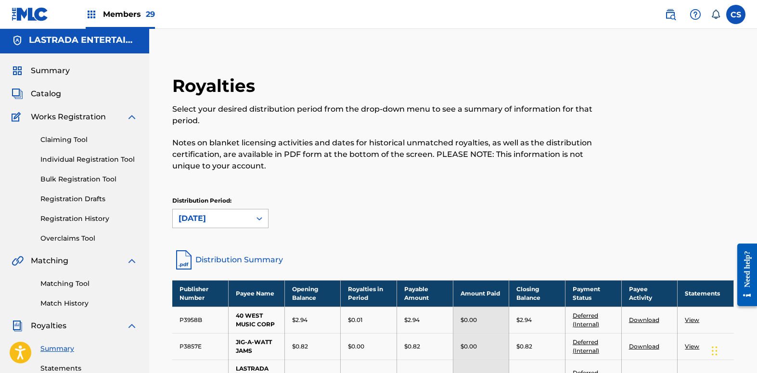
click at [258, 222] on icon at bounding box center [259, 219] width 10 height 10
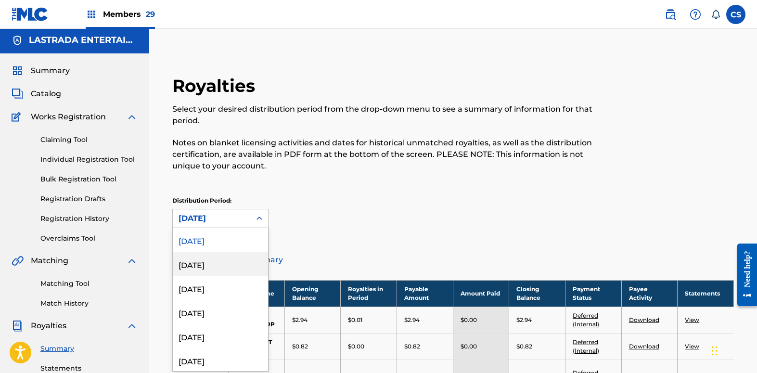
click at [226, 265] on div "[DATE]" at bounding box center [220, 264] width 95 height 24
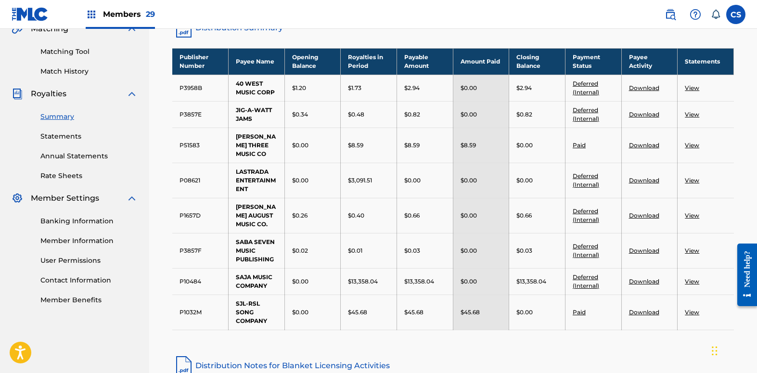
scroll to position [242, 0]
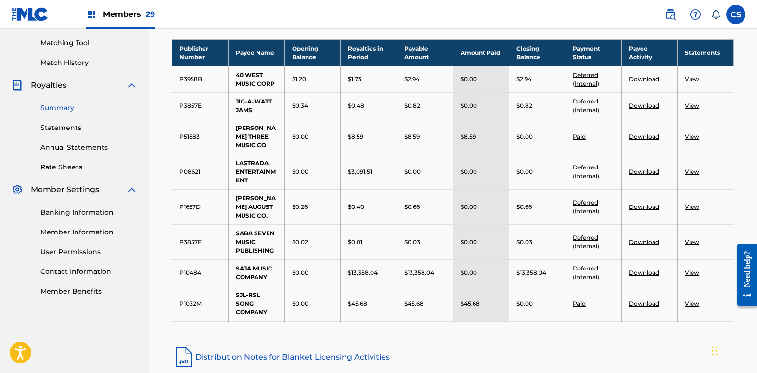
click at [698, 269] on link "View" at bounding box center [691, 272] width 14 height 7
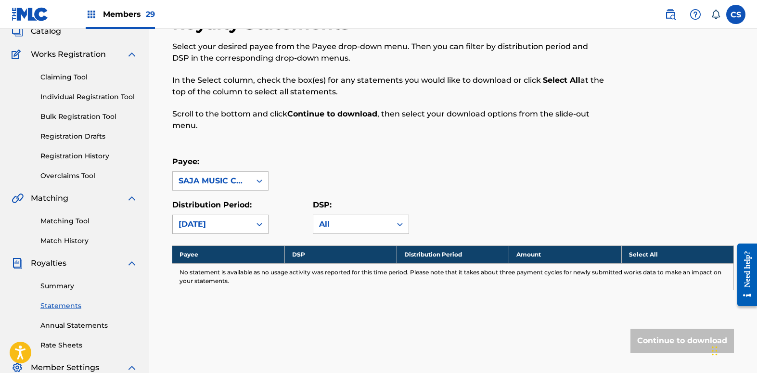
click at [259, 234] on div "[DATE]" at bounding box center [220, 224] width 96 height 19
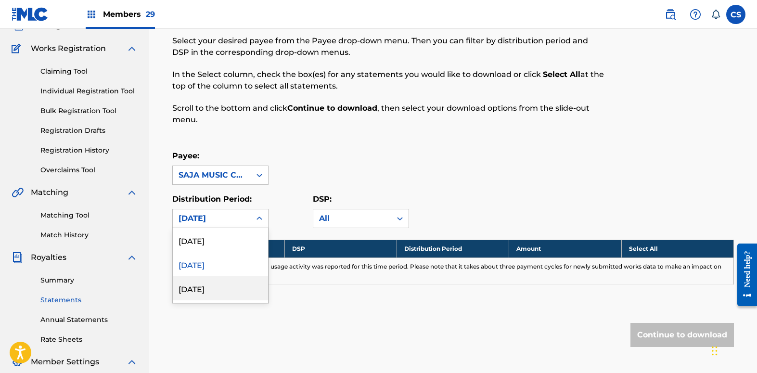
click at [233, 294] on div "[DATE]" at bounding box center [220, 288] width 95 height 24
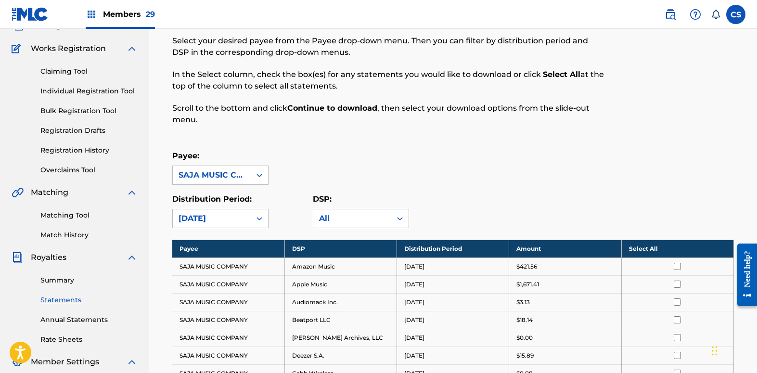
click at [643, 248] on th "Select All" at bounding box center [677, 249] width 112 height 18
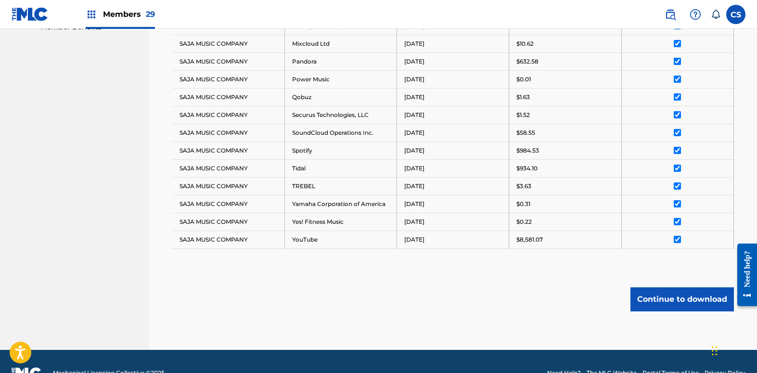
scroll to position [530, 0]
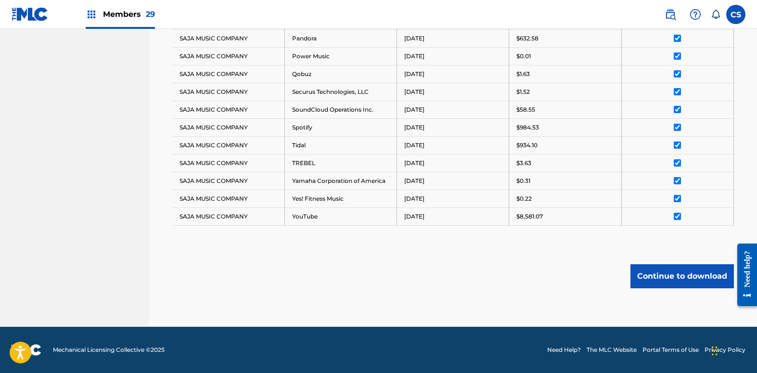
click at [663, 276] on button "Continue to download" at bounding box center [681, 276] width 103 height 24
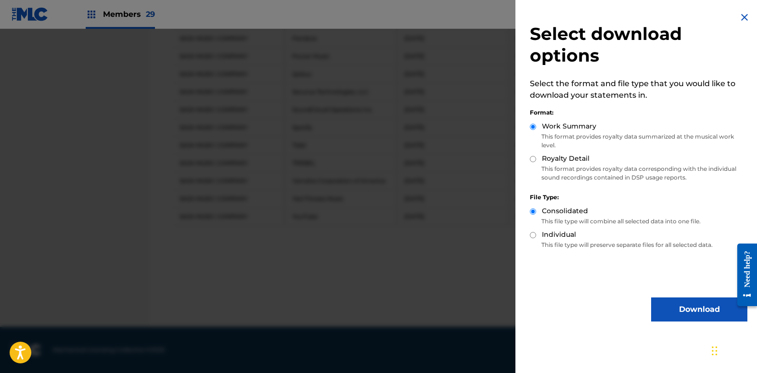
click at [530, 159] on input "Royalty Detail" at bounding box center [533, 159] width 6 height 6
radio input "true"
click at [669, 306] on button "Download" at bounding box center [699, 309] width 96 height 24
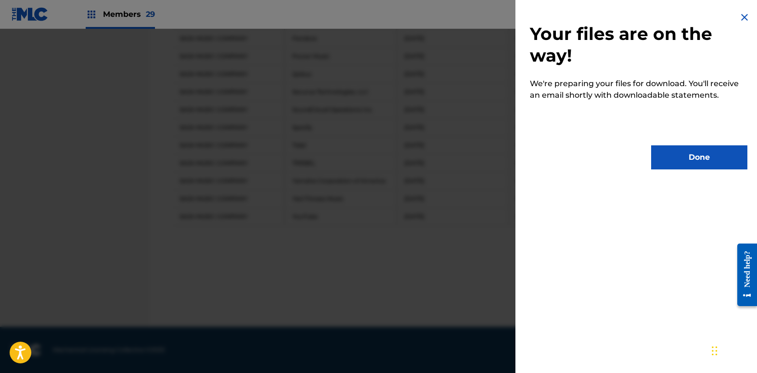
click at [674, 157] on button "Done" at bounding box center [699, 157] width 96 height 24
